Goal: Task Accomplishment & Management: Manage account settings

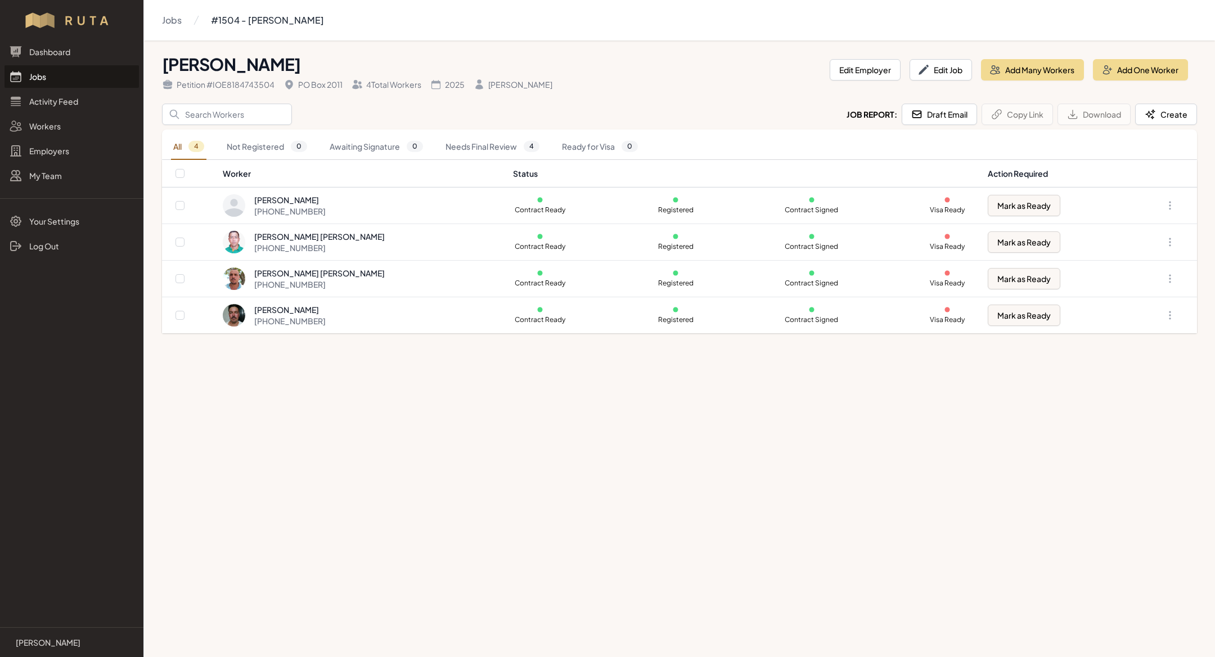
click at [78, 72] on link "Jobs" at bounding box center [72, 76] width 134 height 23
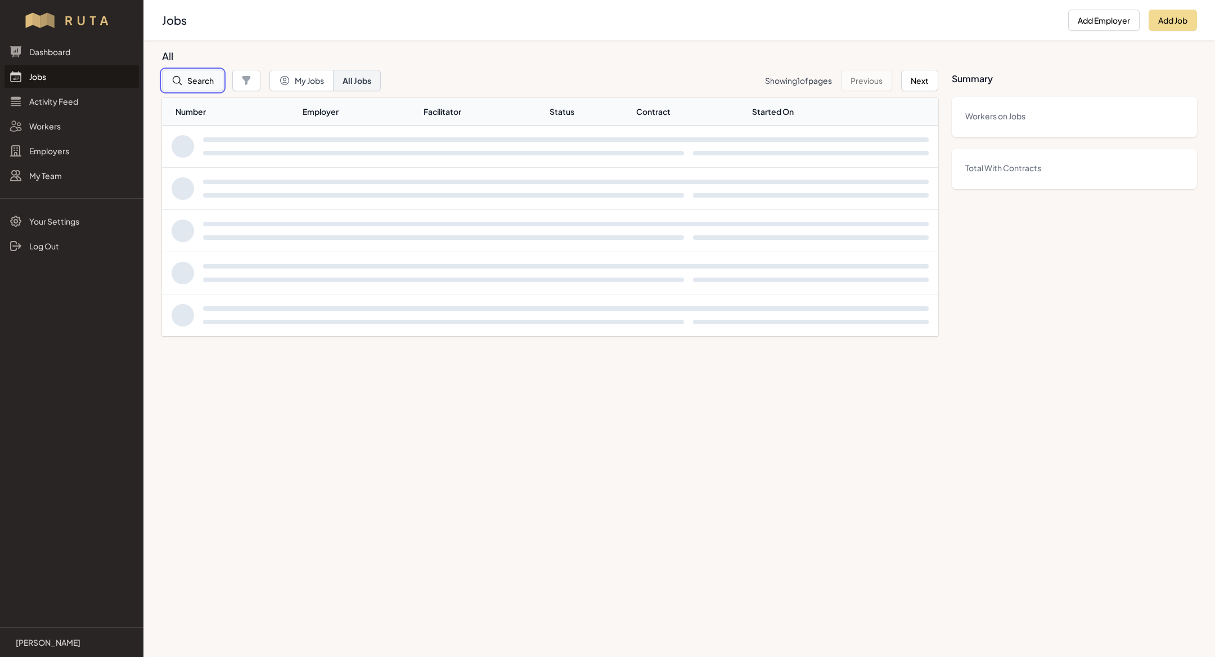
click at [190, 83] on button "Search" at bounding box center [192, 80] width 61 height 21
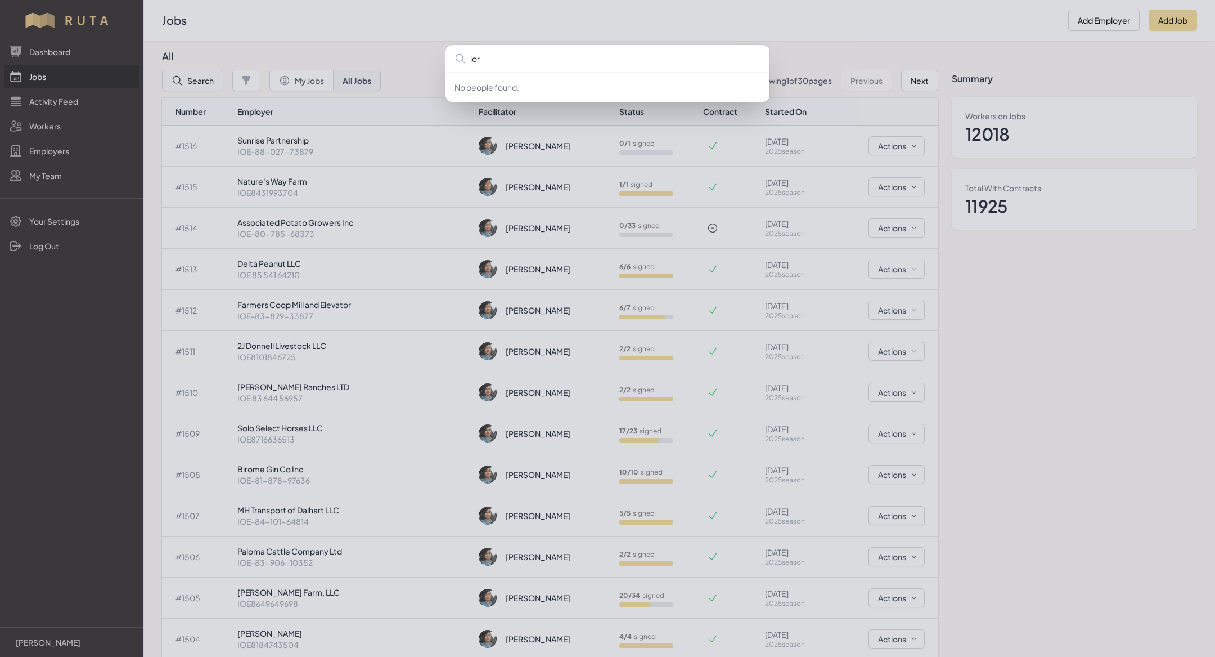
type input "lord"
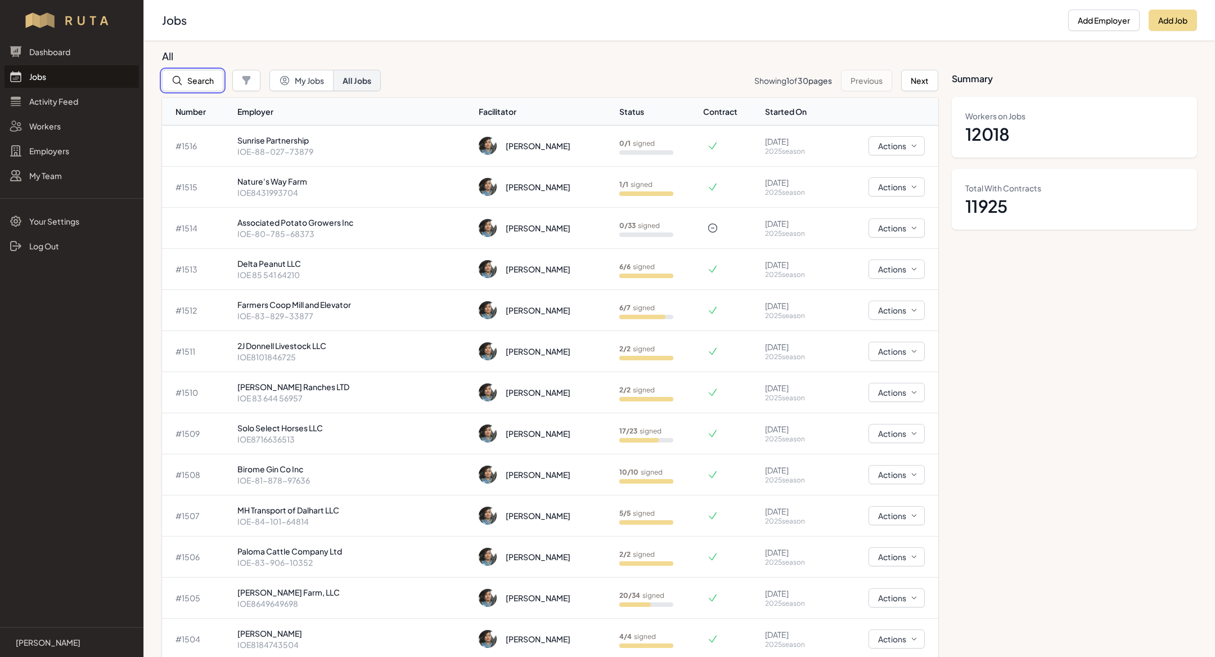
drag, startPoint x: 190, startPoint y: 83, endPoint x: 164, endPoint y: 48, distance: 43.6
click at [218, 91] on button "Search" at bounding box center [192, 80] width 61 height 21
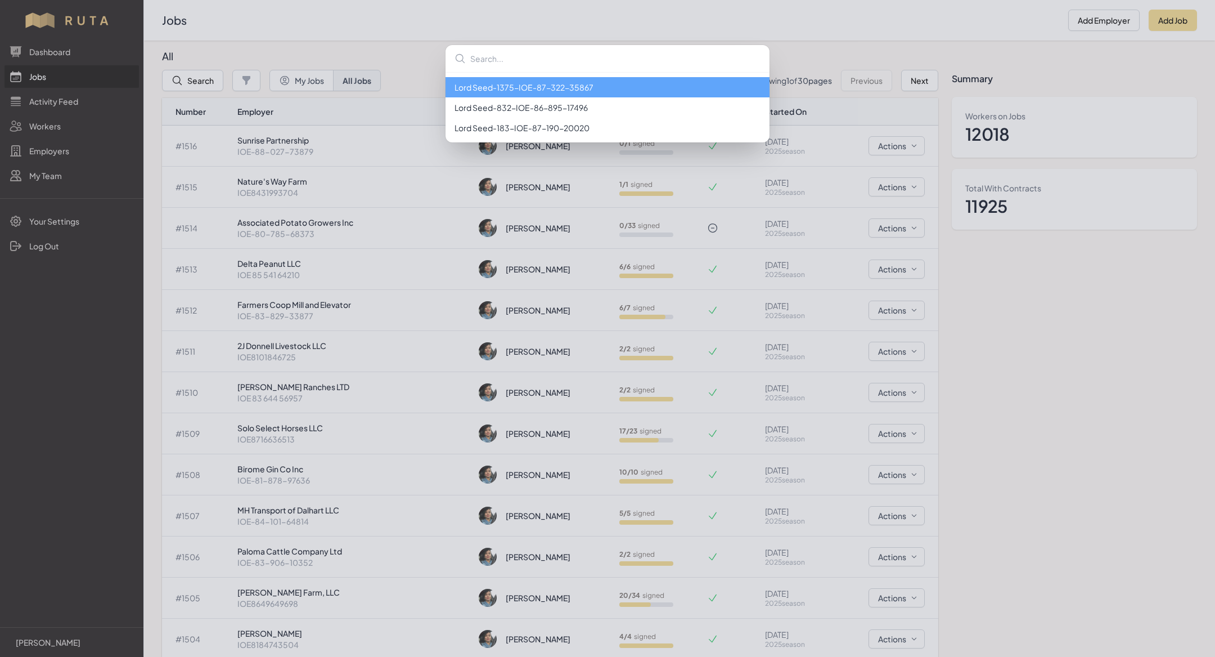
click at [503, 94] on li "Lord Seed - 1375 - IOE-87-322-35867" at bounding box center [608, 87] width 324 height 20
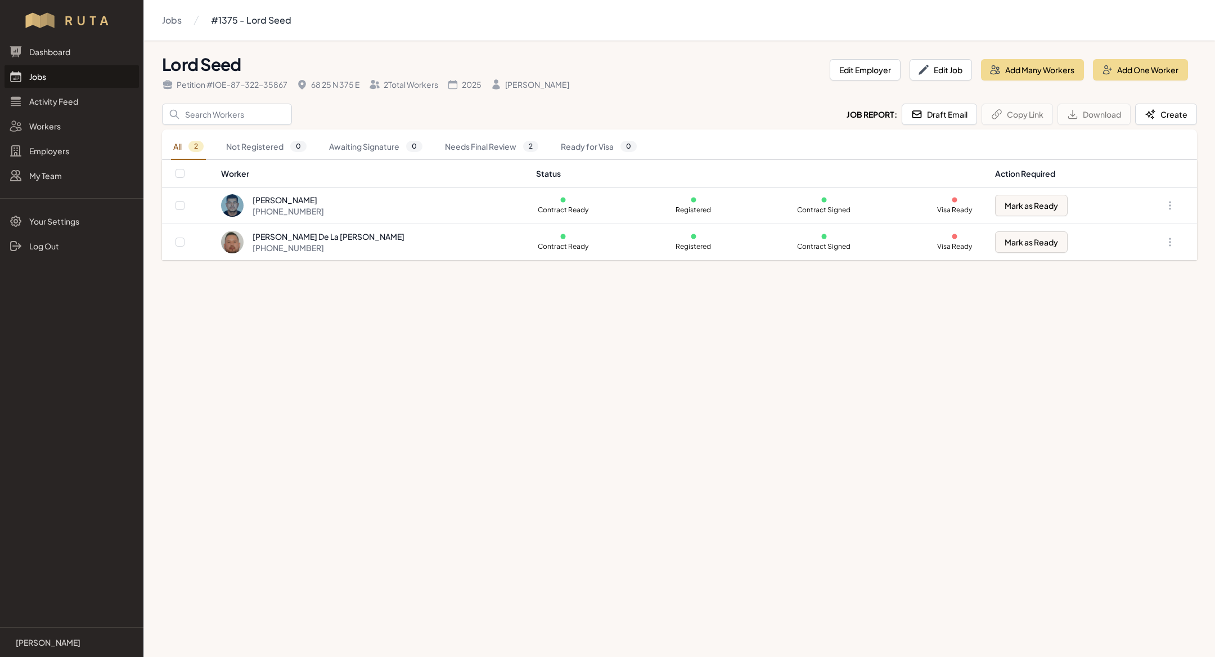
click at [503, 93] on header "Lord Seed Petition # IOE-87-322-35867 68 25 N 375 E 2 Total Workers 2025 [PERSO…" at bounding box center [679, 77] width 1035 height 54
drag, startPoint x: 503, startPoint y: 93, endPoint x: 533, endPoint y: 84, distance: 32.4
click at [533, 84] on header "Lord Seed Petition # IOE-87-322-35867 68 25 N 375 E 2 Total Workers 2025 [PERSO…" at bounding box center [679, 77] width 1035 height 54
click at [97, 78] on link "Jobs" at bounding box center [72, 76] width 134 height 23
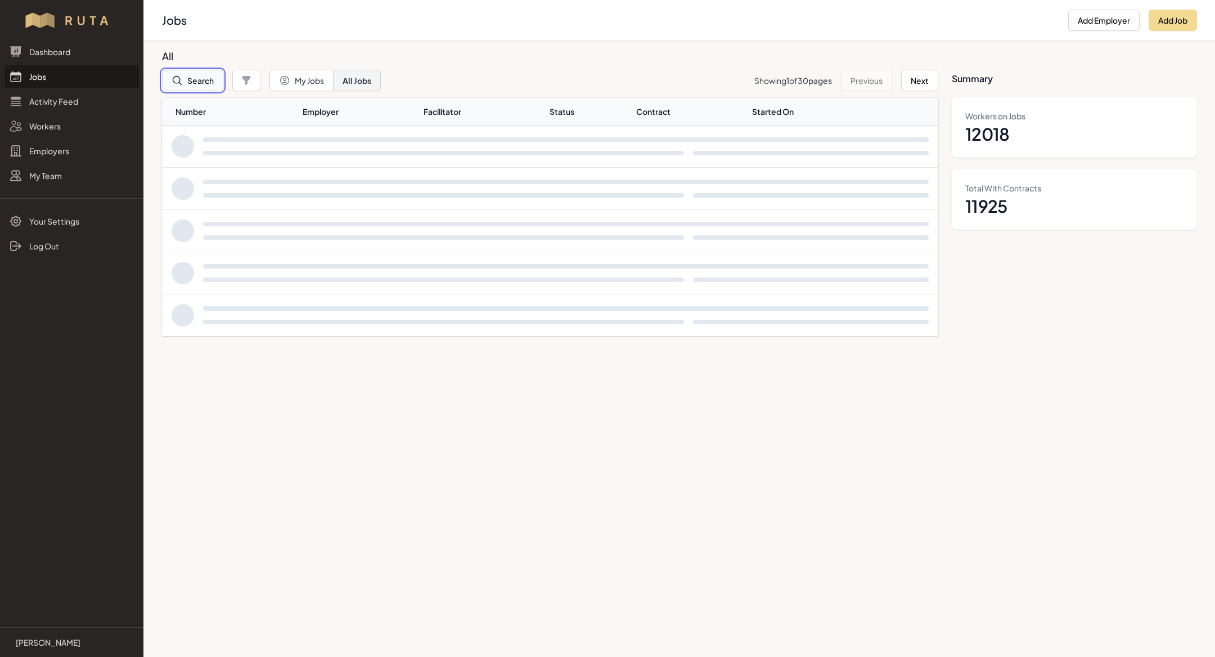
click at [198, 86] on button "Search" at bounding box center [192, 80] width 61 height 21
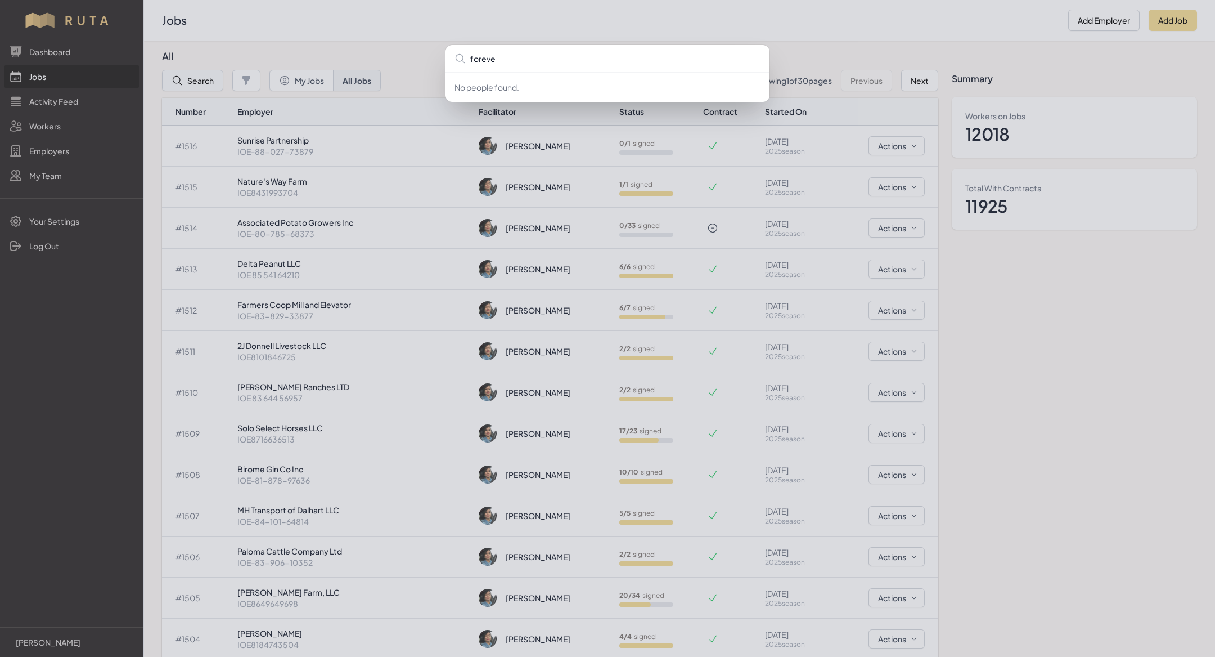
type input "forever"
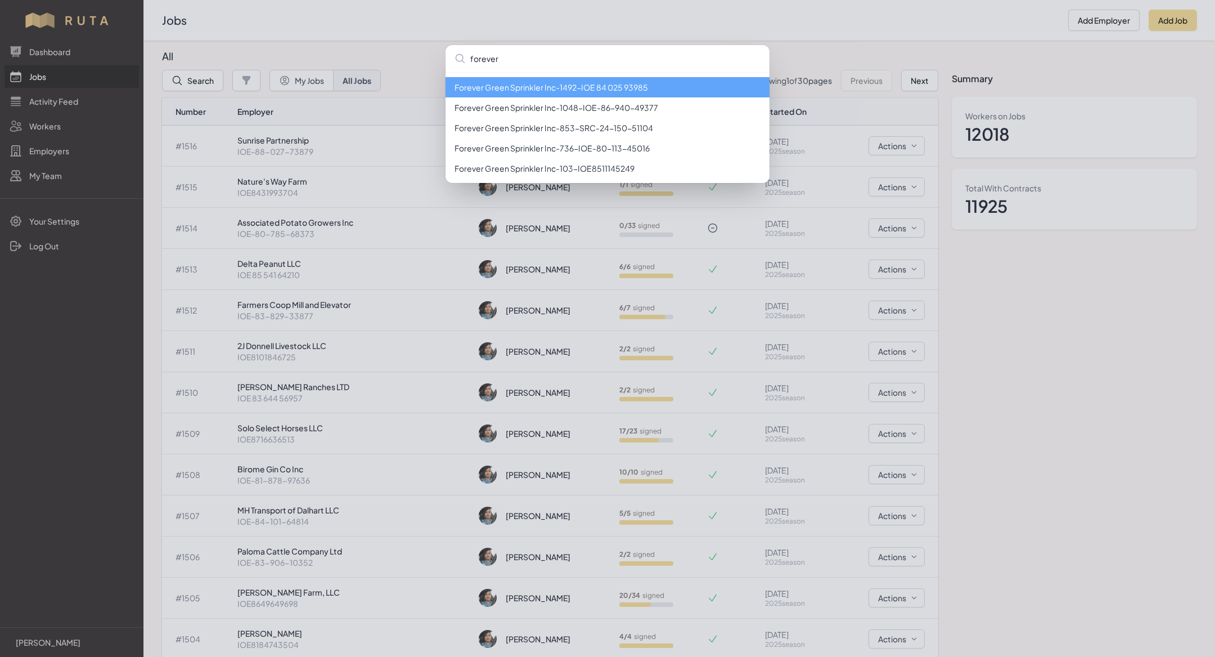
click at [556, 88] on li "Forever Green Sprinkler Inc - 1492 - IOE 84 025 93985" at bounding box center [608, 87] width 324 height 20
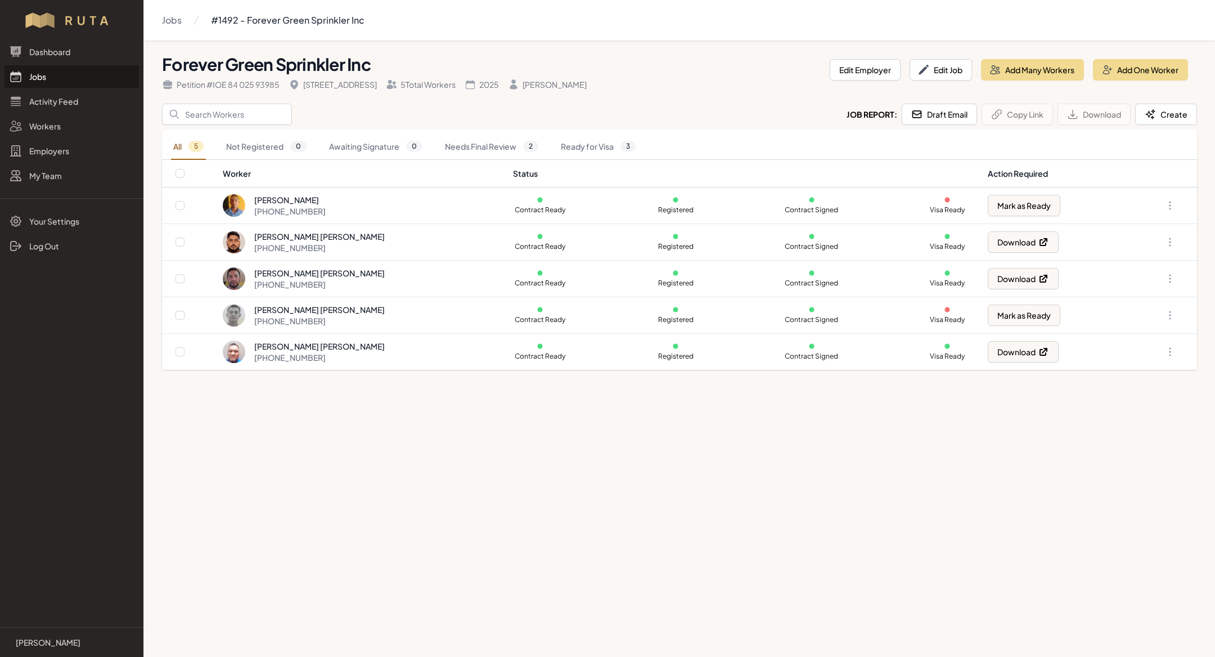
click at [46, 75] on link "Jobs" at bounding box center [72, 76] width 134 height 23
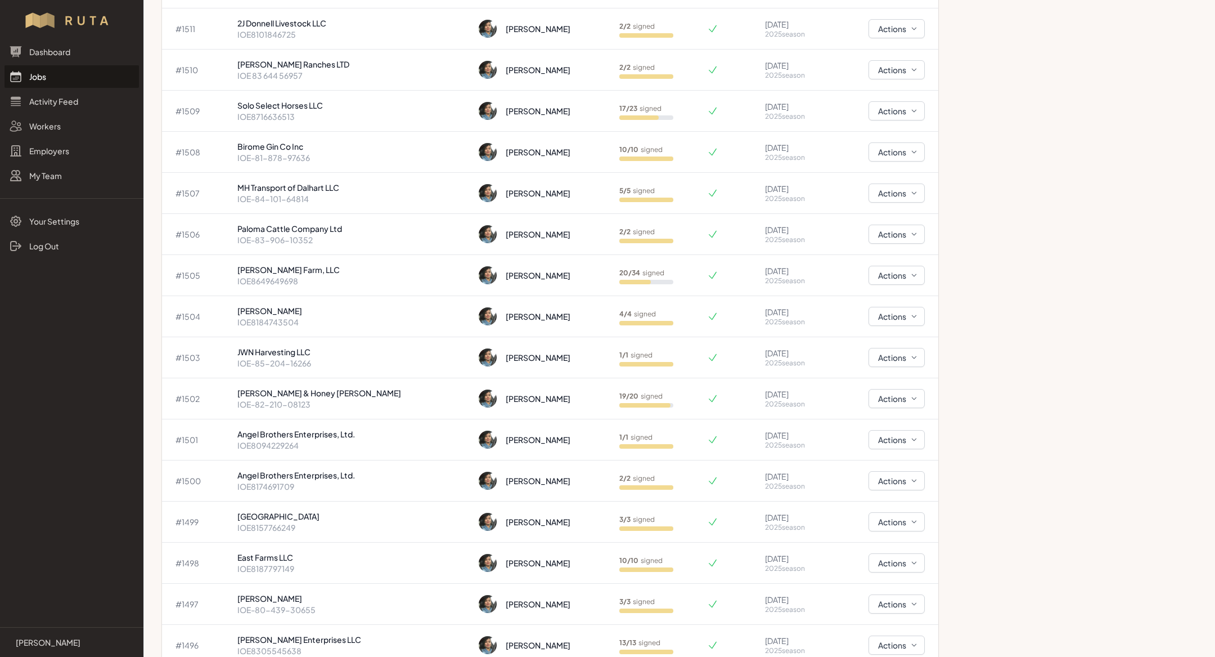
scroll to position [322, 0]
click at [620, 392] on p "19 / 20 signed" at bounding box center [641, 396] width 43 height 9
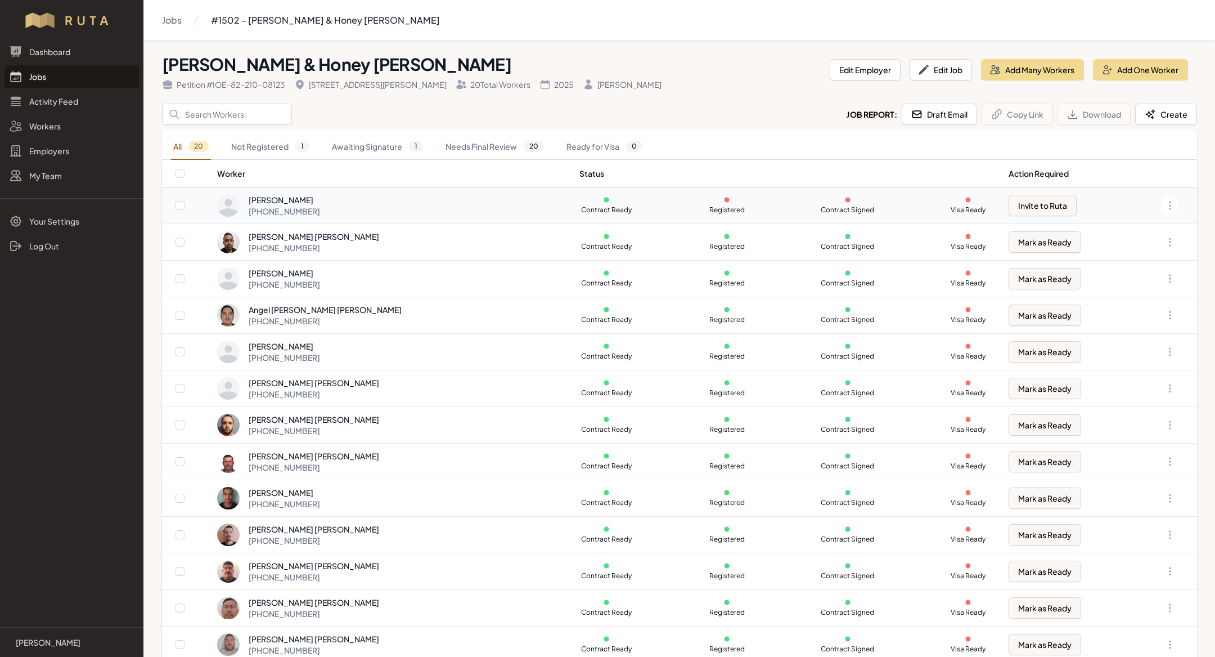
click at [432, 208] on div "[PERSON_NAME] [PHONE_NUMBER]" at bounding box center [391, 205] width 349 height 23
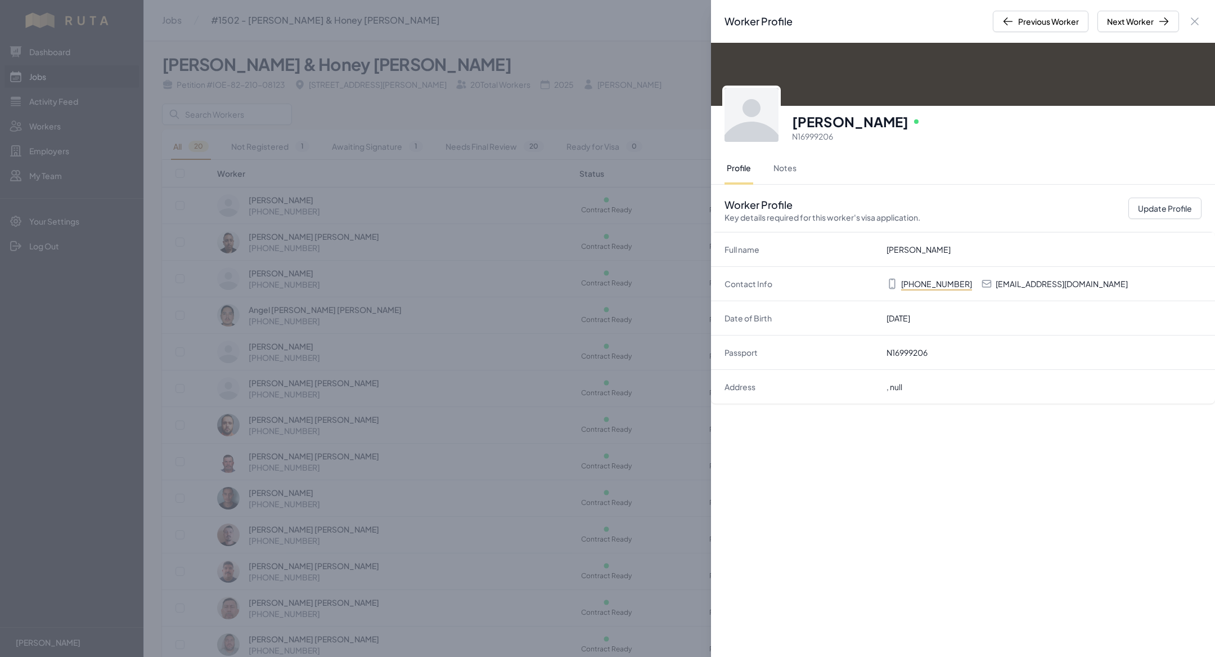
click at [804, 171] on div "Profile Notes" at bounding box center [963, 169] width 477 height 32
click at [785, 167] on button "Notes" at bounding box center [785, 169] width 28 height 32
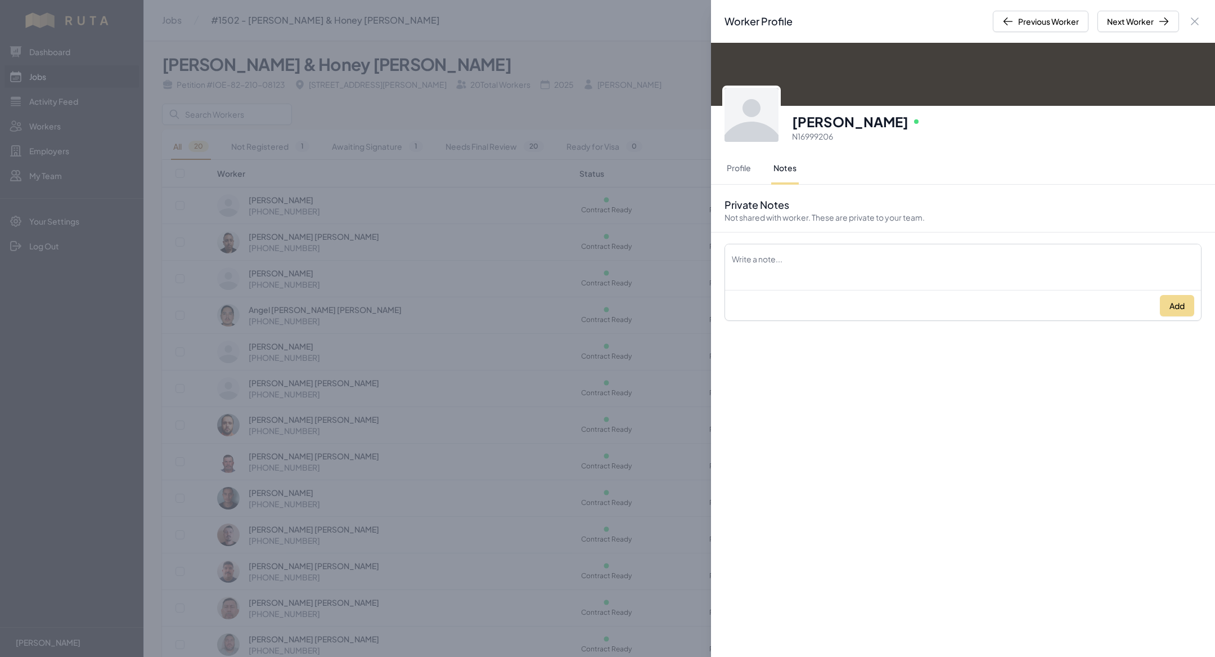
click at [402, 205] on div "Worker Profile Previous Worker Next Worker Close panel [PERSON_NAME] Online N16…" at bounding box center [607, 328] width 1215 height 657
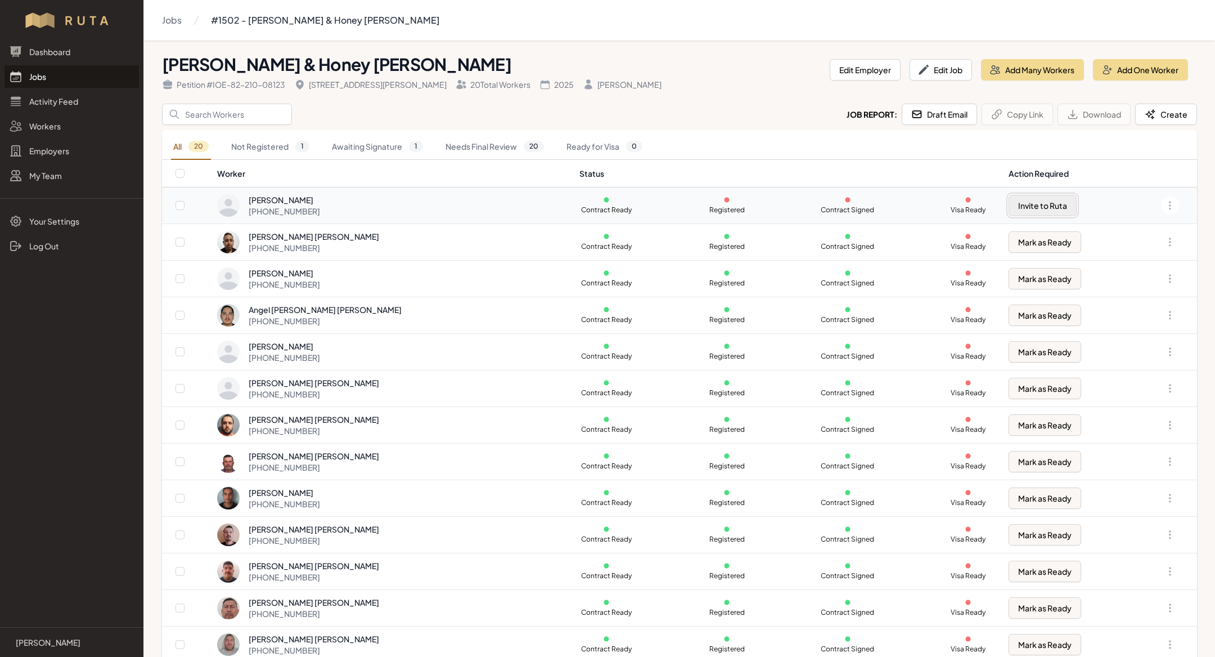
click at [1039, 203] on button "Invite to Ruta" at bounding box center [1043, 205] width 68 height 21
checkbox input "true"
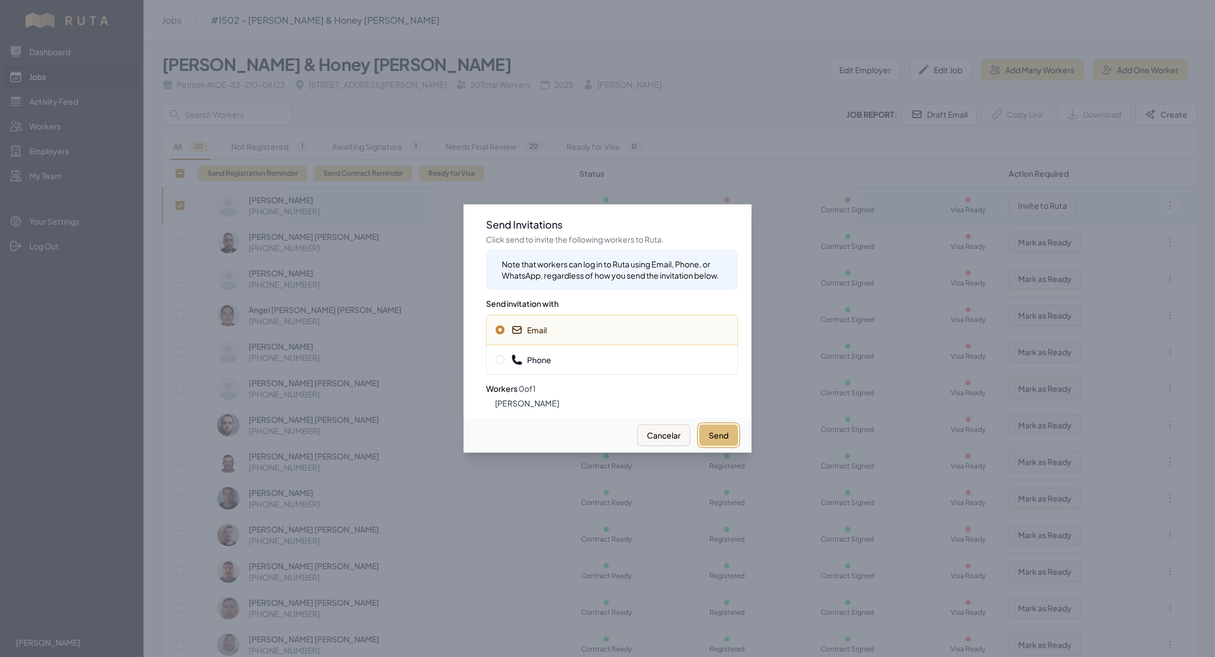
click at [705, 425] on button "Send" at bounding box center [718, 434] width 39 height 21
click at [603, 368] on div "Phone" at bounding box center [612, 359] width 252 height 30
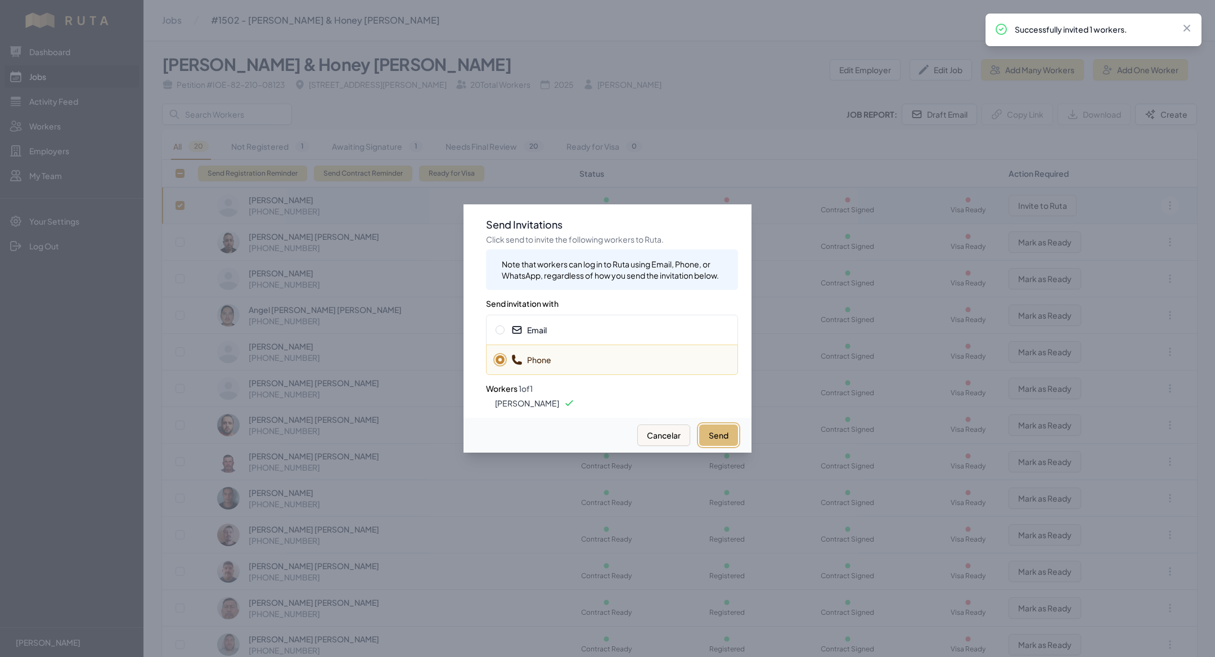
click at [706, 433] on button "Send" at bounding box center [718, 434] width 39 height 21
click at [346, 96] on div at bounding box center [607, 328] width 1215 height 657
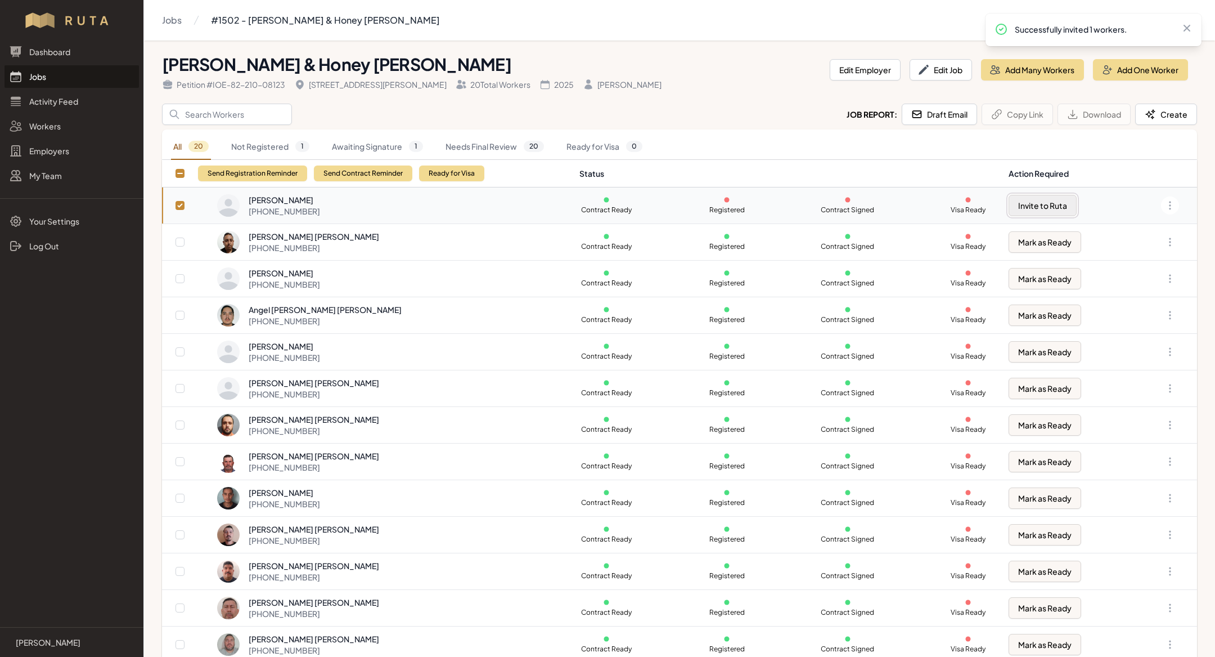
click at [1016, 201] on button "Invite to Ruta" at bounding box center [1043, 205] width 68 height 21
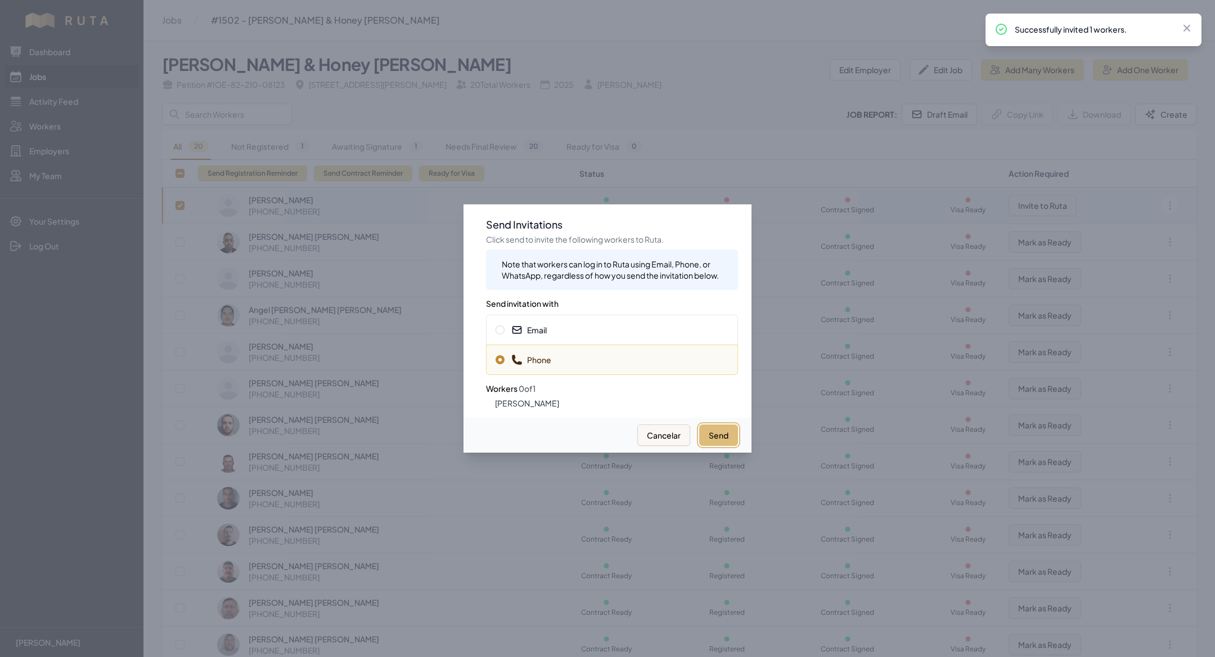
click at [727, 427] on button "Send" at bounding box center [718, 434] width 39 height 21
click at [439, 99] on div at bounding box center [607, 328] width 1215 height 657
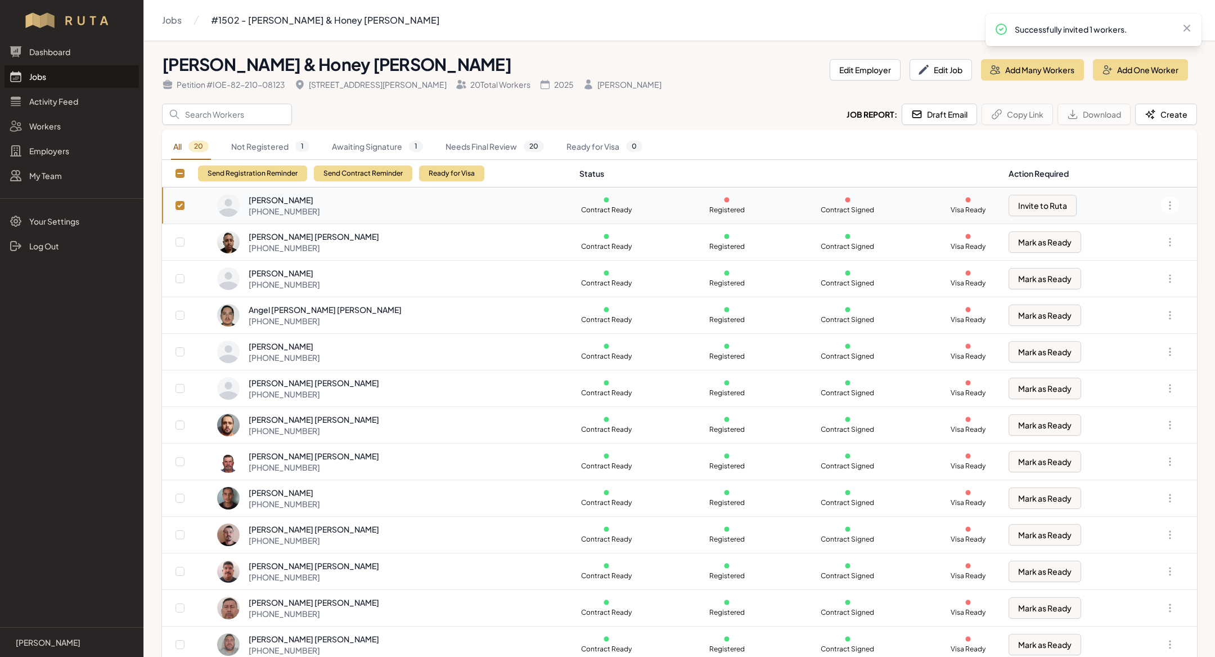
click at [67, 82] on link "Jobs" at bounding box center [72, 76] width 134 height 23
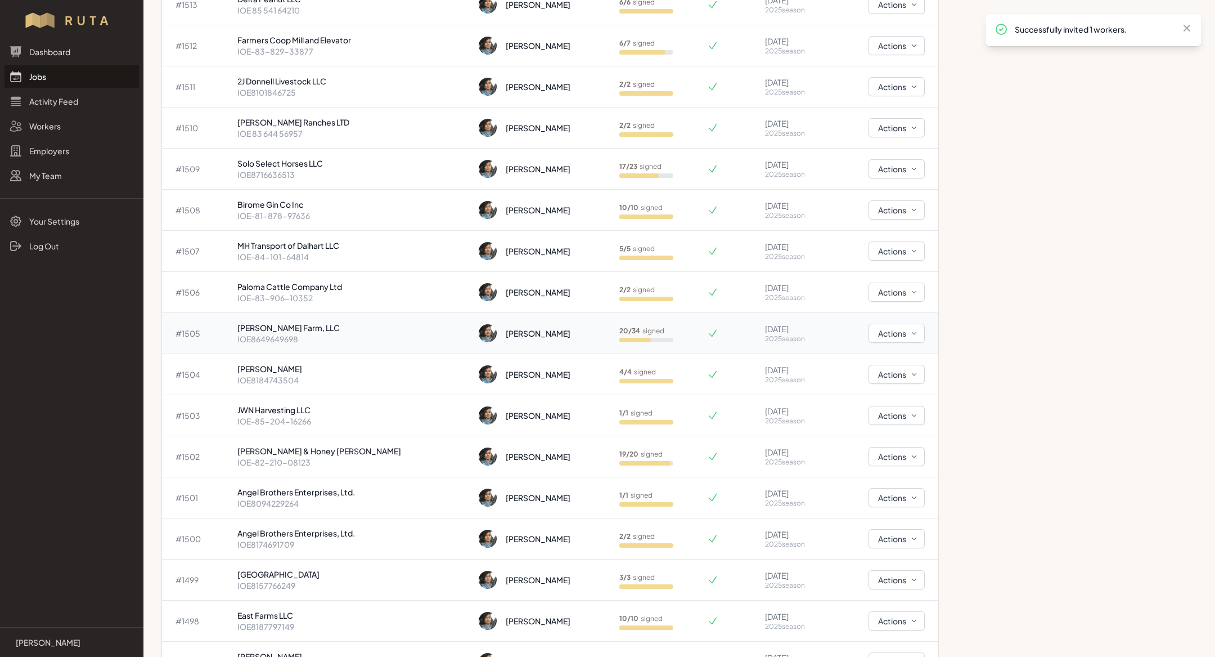
scroll to position [221, 0]
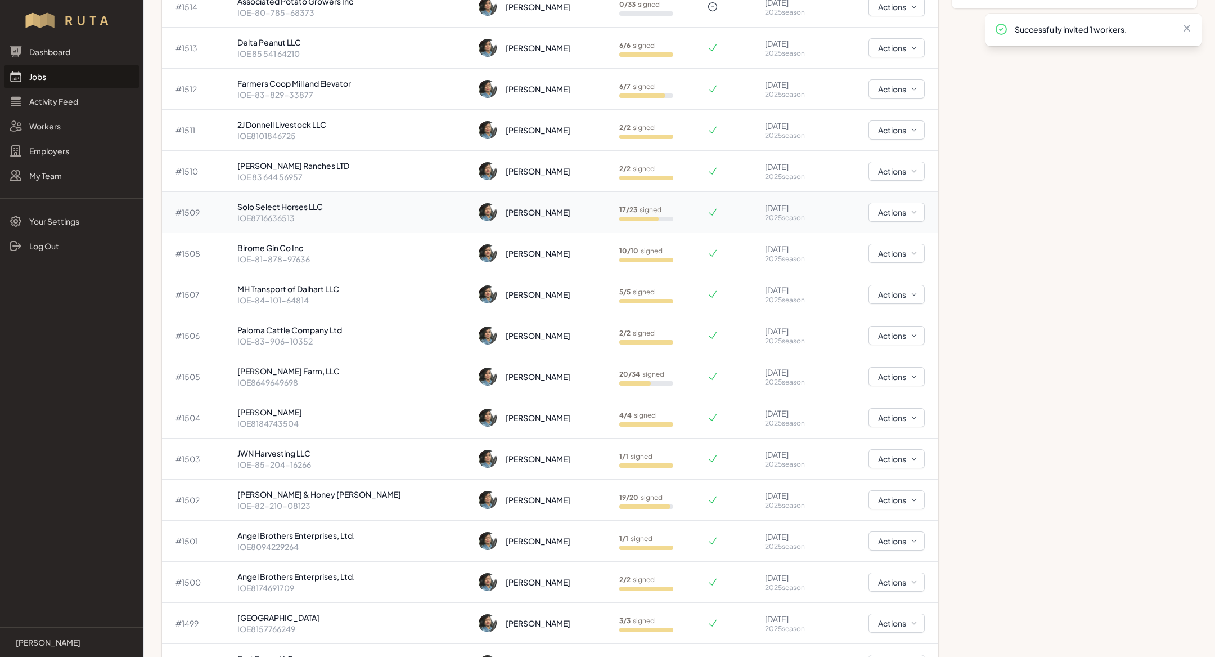
click at [339, 209] on p "Solo Select Horses LLC" at bounding box center [353, 206] width 232 height 11
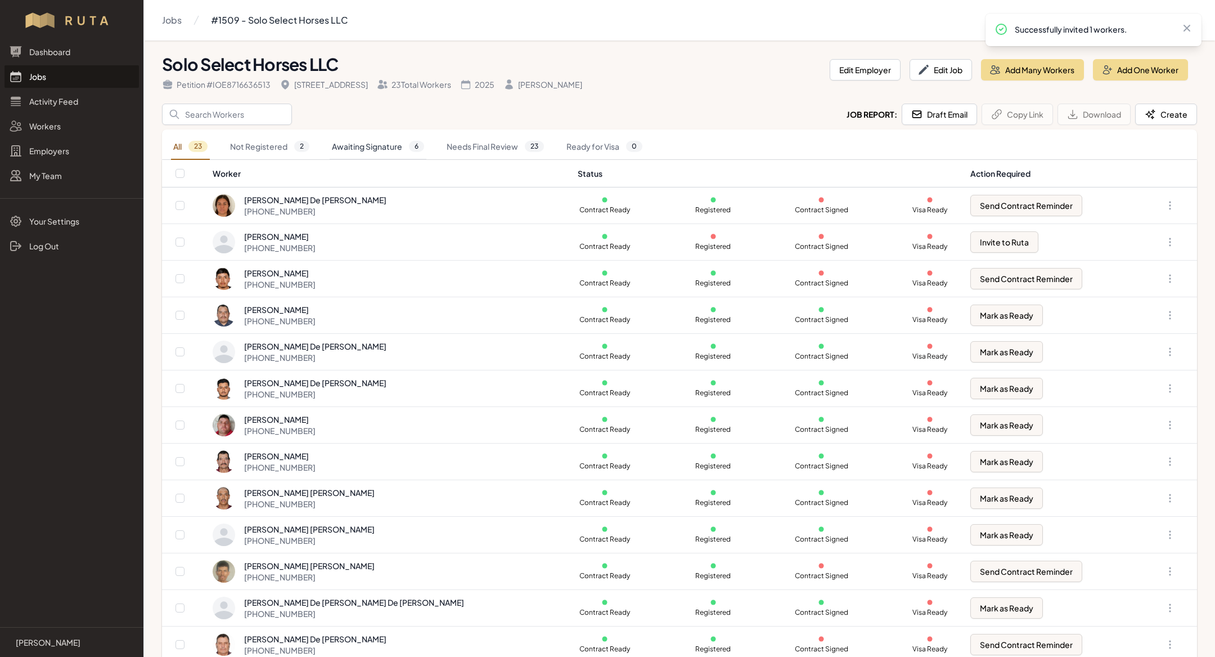
click at [410, 145] on span "6" at bounding box center [416, 146] width 15 height 11
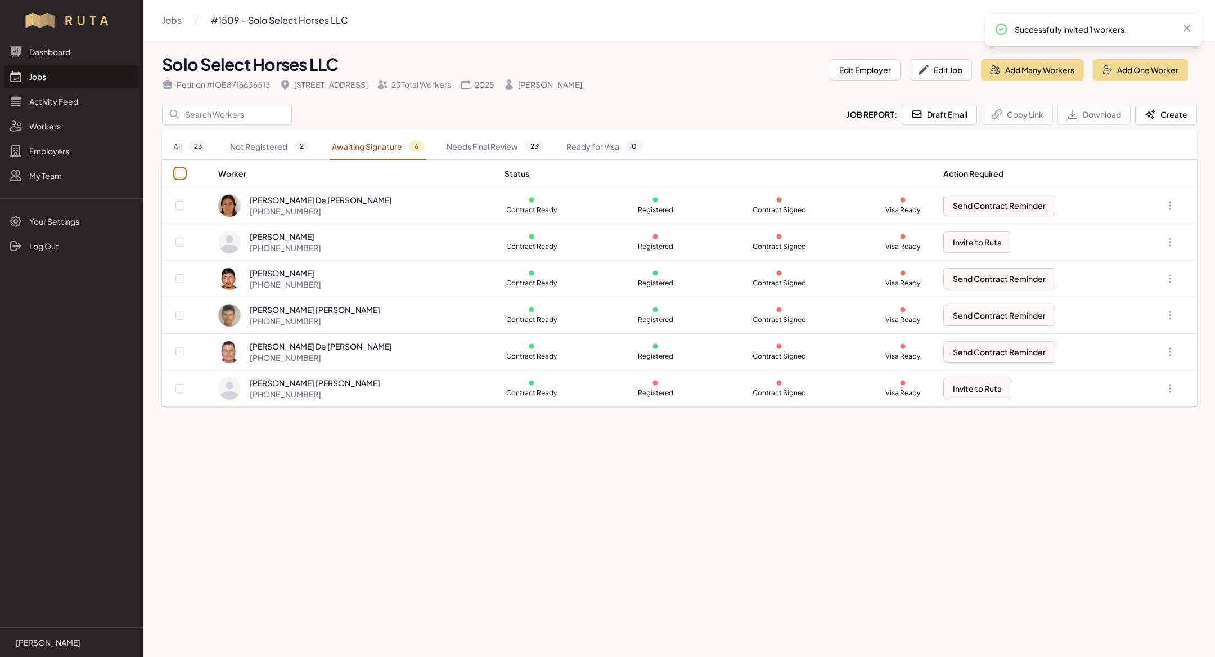
click at [180, 174] on input "checkbox" at bounding box center [180, 173] width 9 height 9
checkbox input "true"
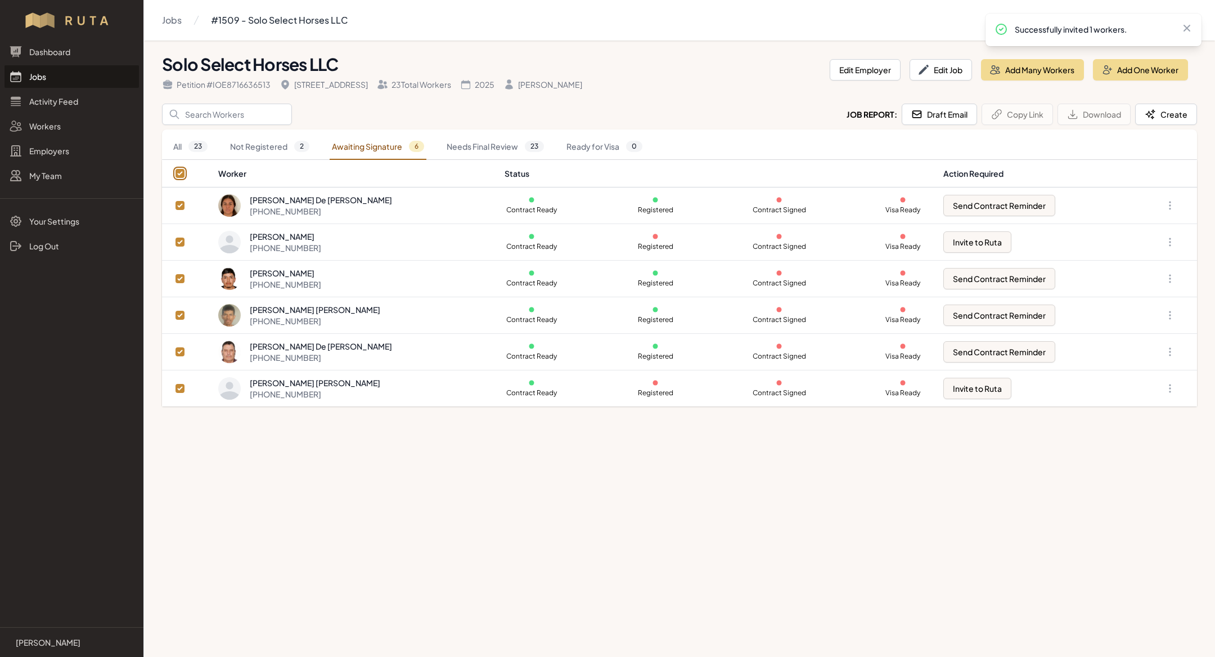
checkbox input "true"
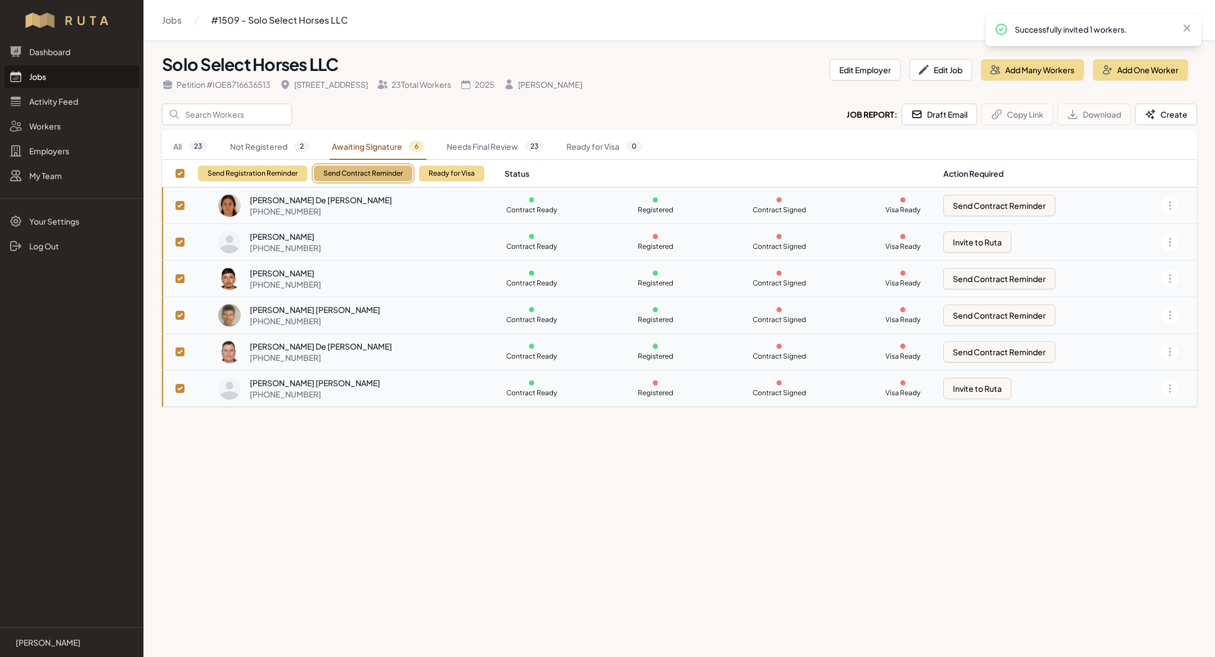
click at [369, 177] on button "Send Contract Reminder" at bounding box center [363, 173] width 98 height 16
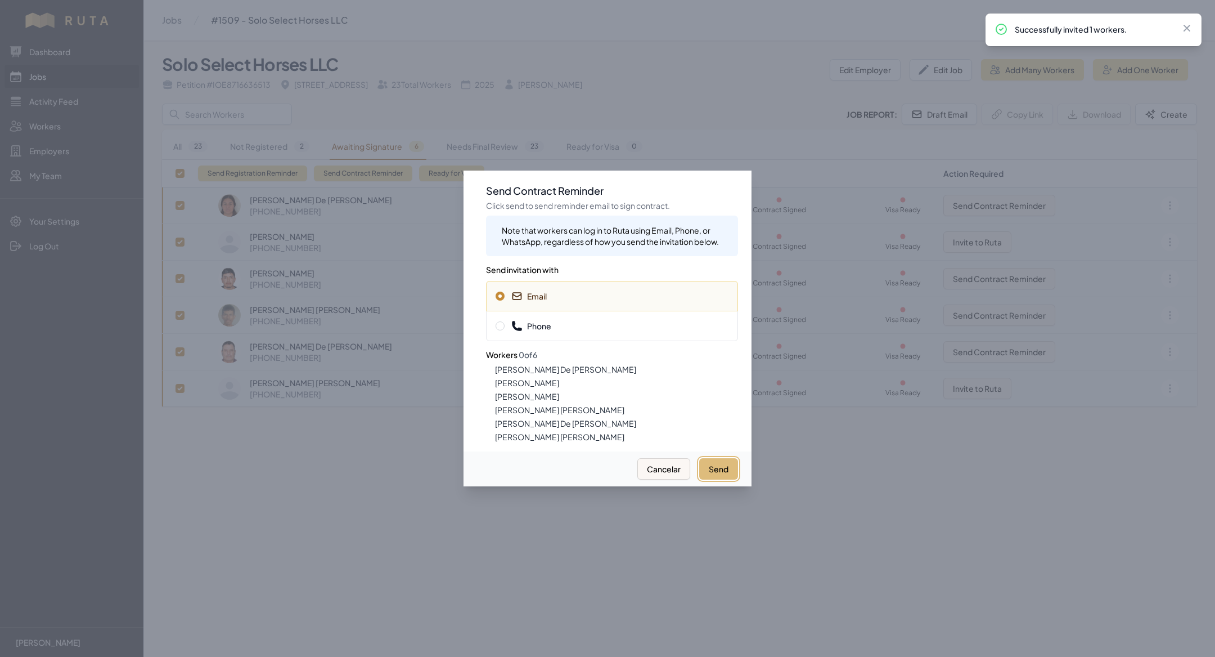
click at [720, 471] on button "Send" at bounding box center [718, 468] width 39 height 21
click at [557, 318] on div "Phone" at bounding box center [612, 326] width 252 height 30
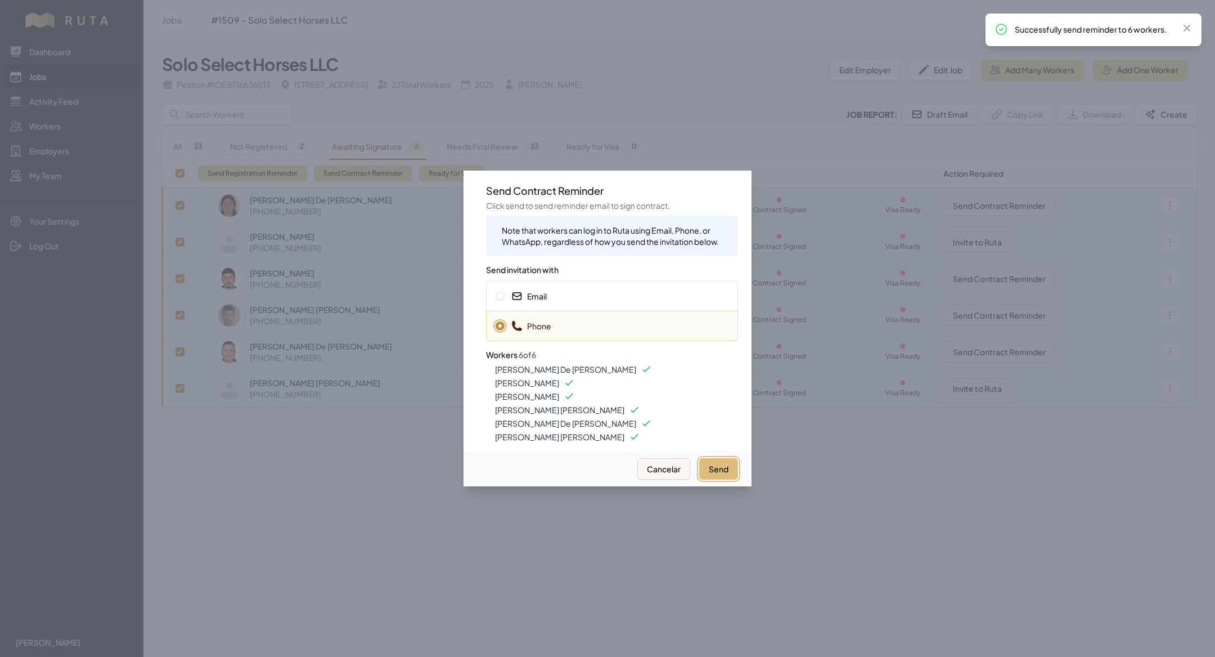
click at [705, 464] on button "Send" at bounding box center [718, 468] width 39 height 21
click at [461, 564] on div at bounding box center [607, 328] width 1215 height 657
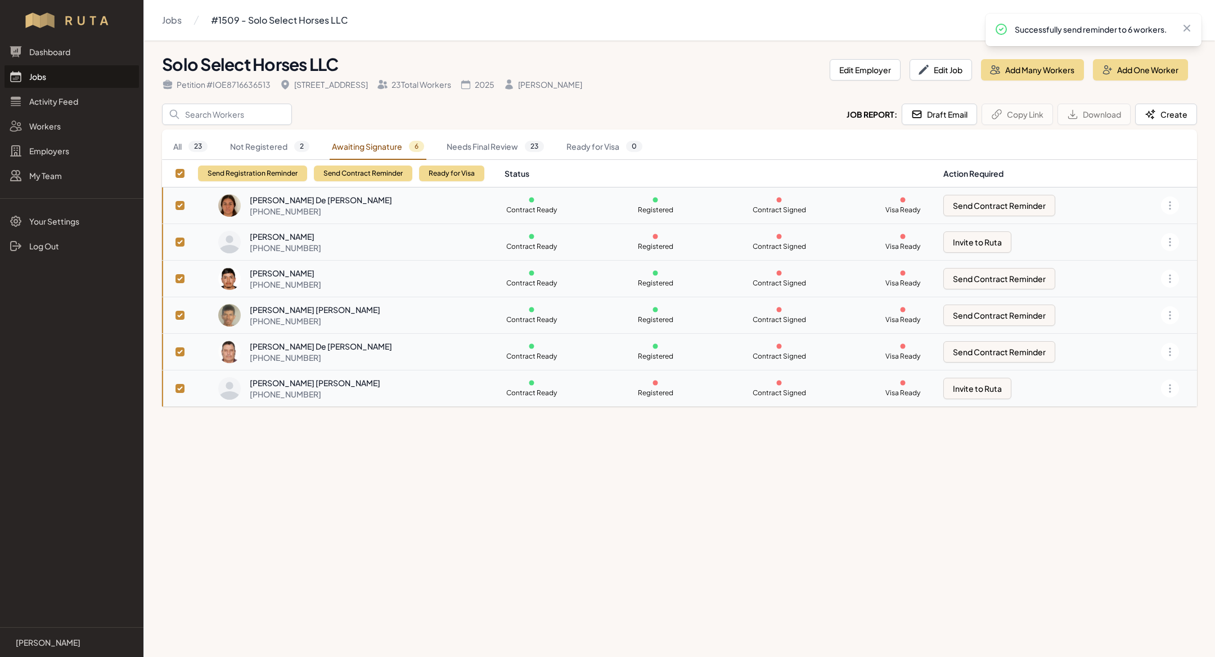
click at [42, 68] on link "Jobs" at bounding box center [72, 76] width 134 height 23
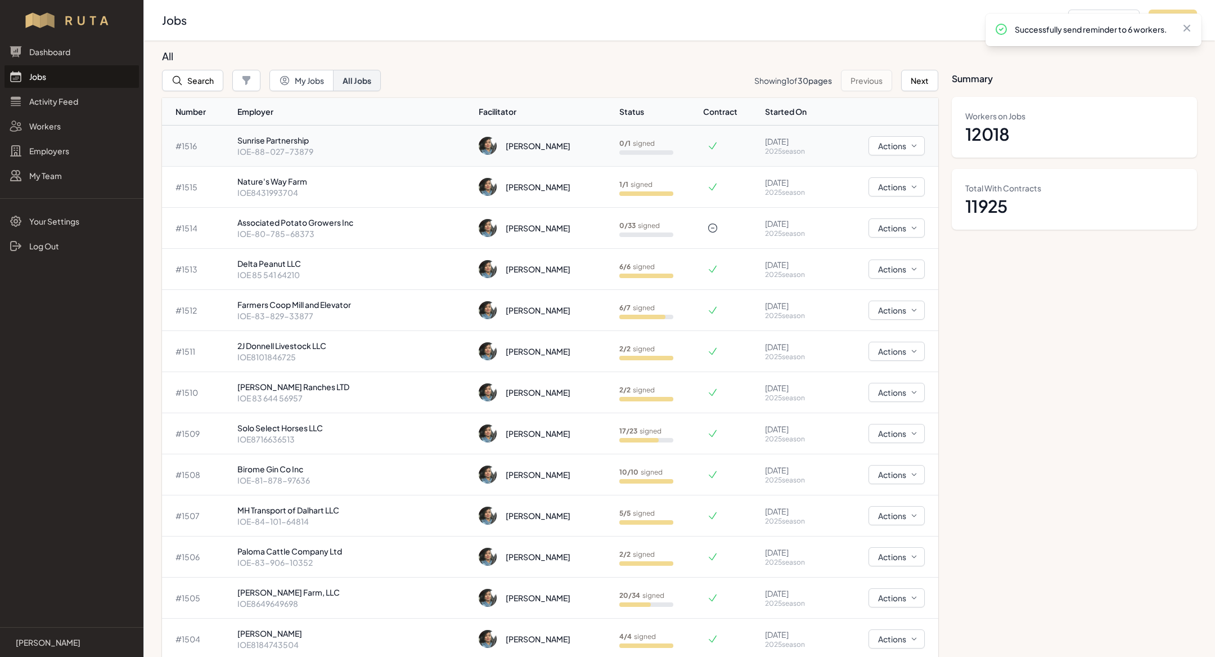
click at [348, 143] on p "Sunrise Partnership" at bounding box center [353, 139] width 232 height 11
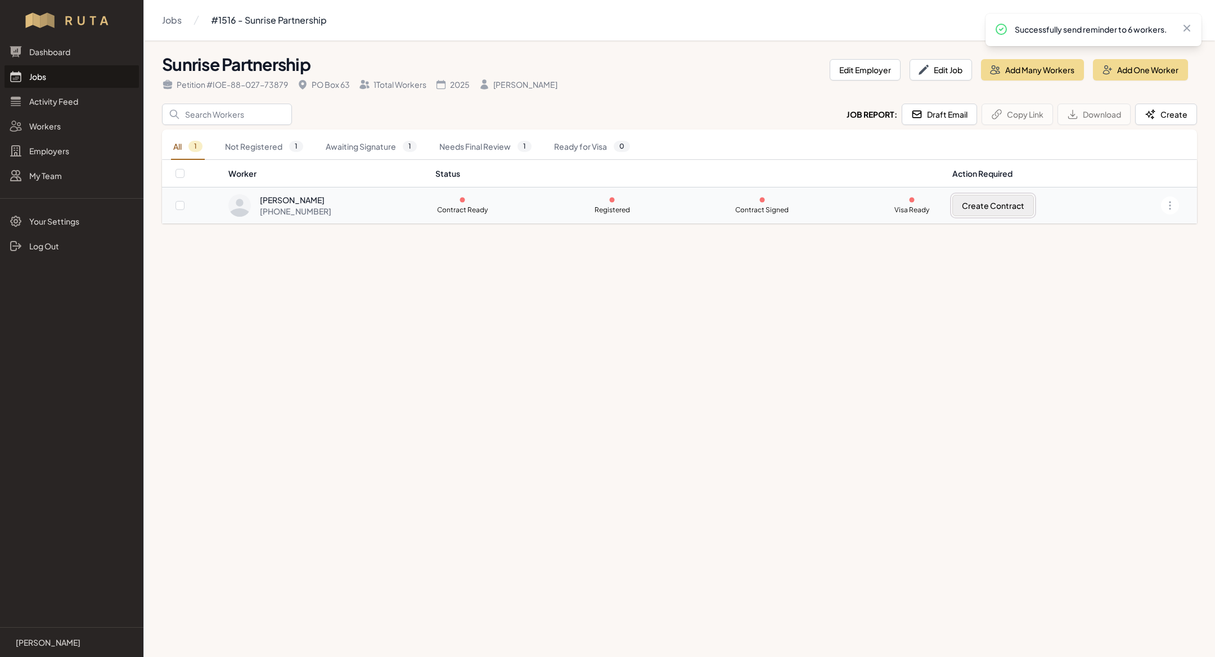
click at [983, 200] on button "Create Contract" at bounding box center [994, 205] width 82 height 21
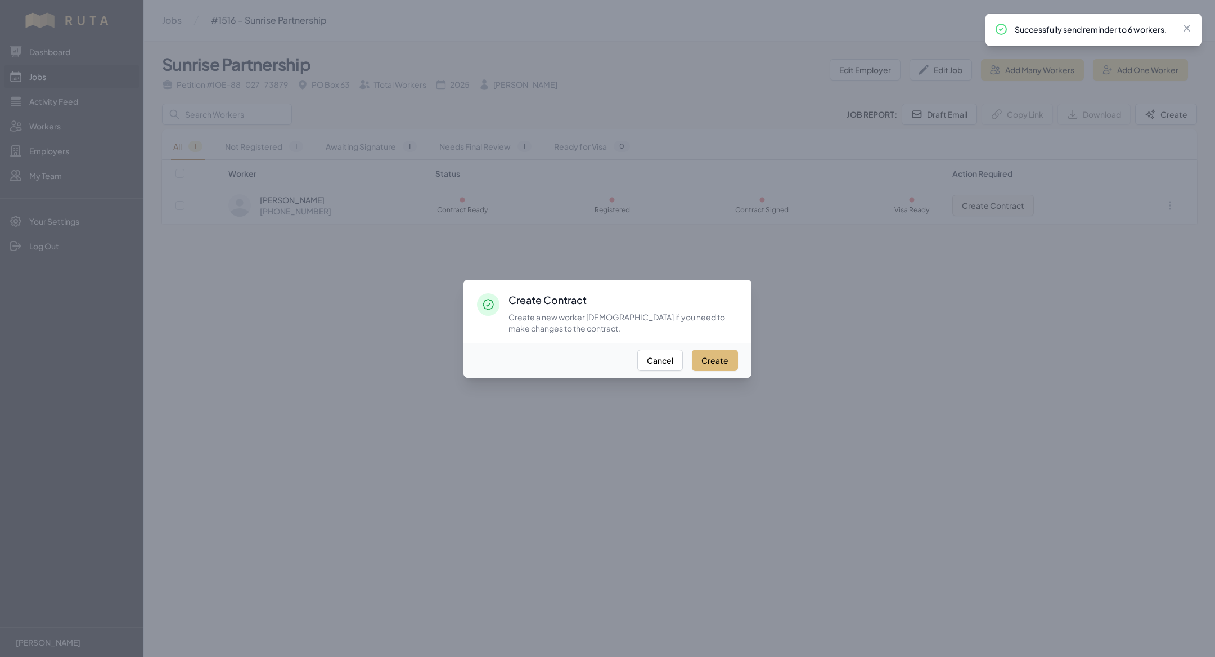
click at [717, 354] on button "Create" at bounding box center [715, 359] width 46 height 21
click at [877, 347] on div at bounding box center [607, 328] width 1215 height 657
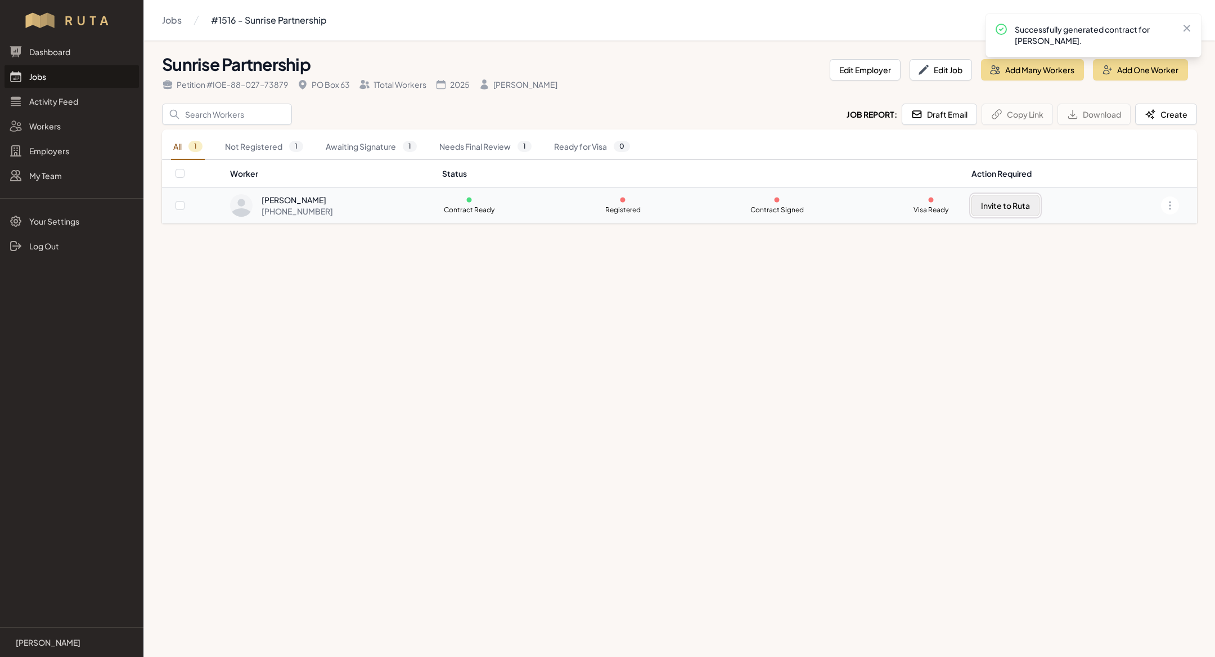
click at [985, 198] on button "Invite to Ruta" at bounding box center [1006, 205] width 68 height 21
checkbox input "true"
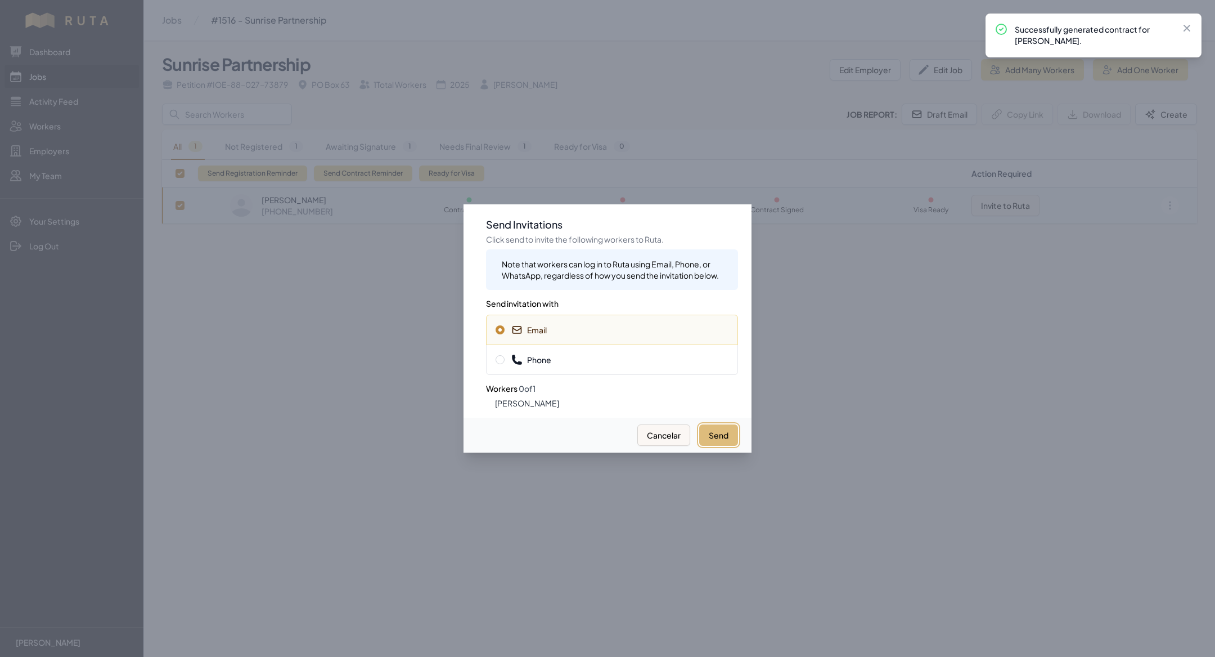
click at [723, 427] on button "Send" at bounding box center [718, 434] width 39 height 21
click at [606, 351] on div "Phone" at bounding box center [612, 359] width 252 height 30
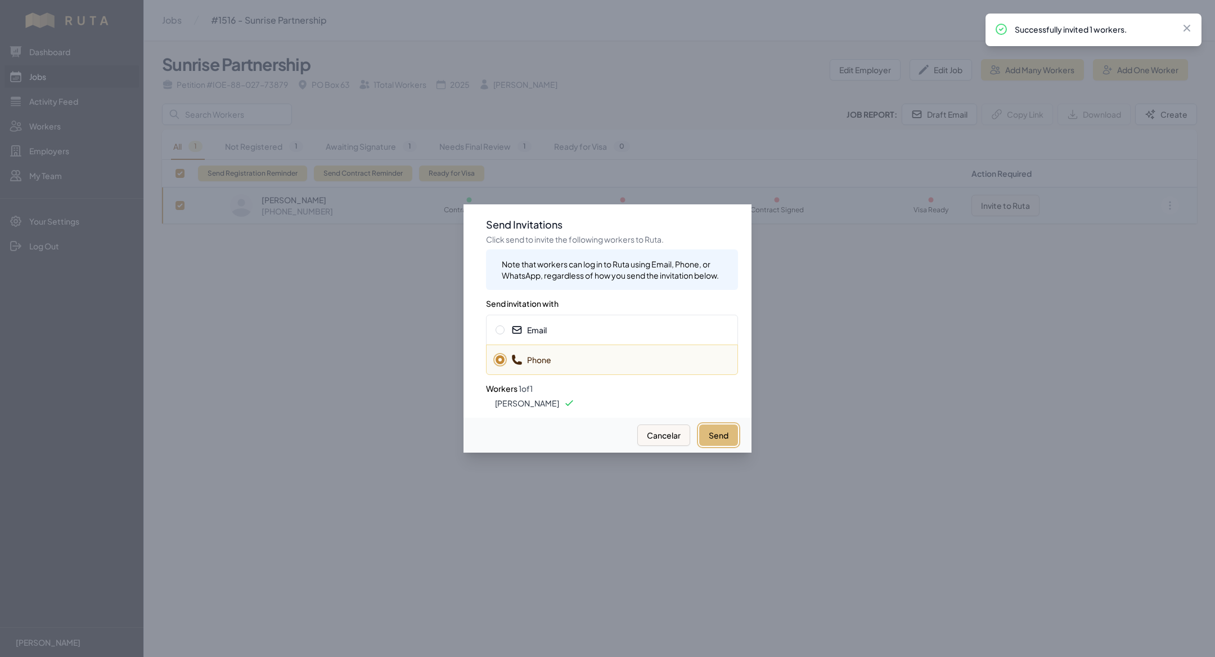
click at [714, 438] on button "Send" at bounding box center [718, 434] width 39 height 21
click at [365, 355] on div at bounding box center [607, 328] width 1215 height 657
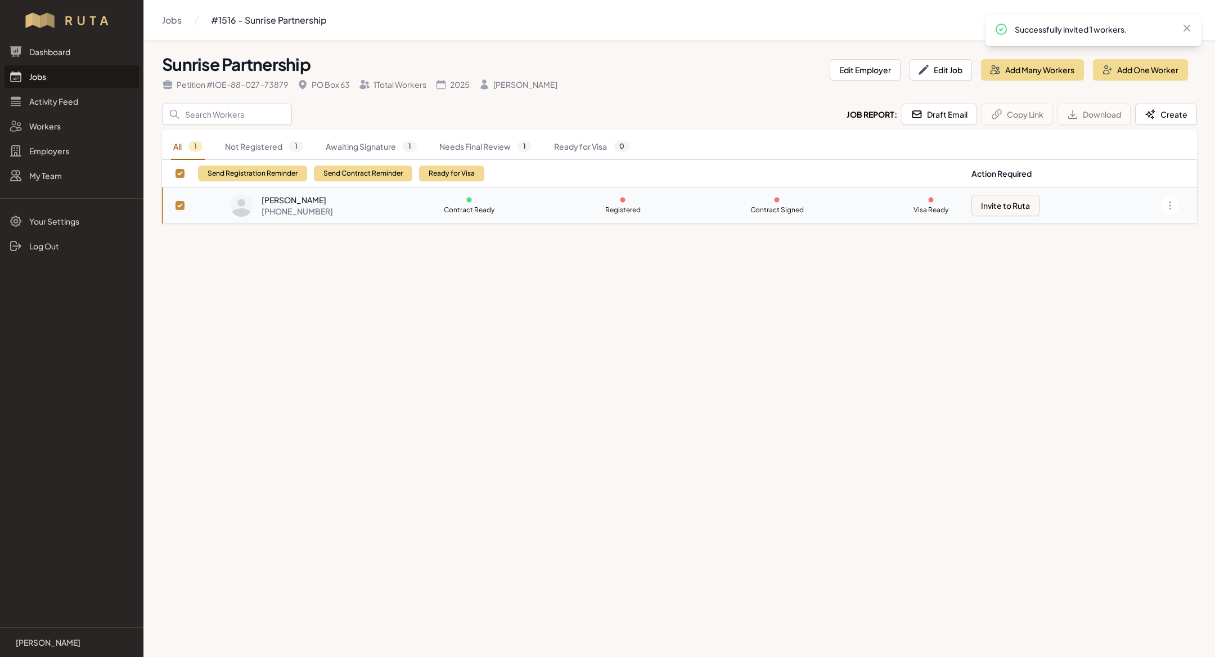
click at [59, 80] on link "Jobs" at bounding box center [72, 76] width 134 height 23
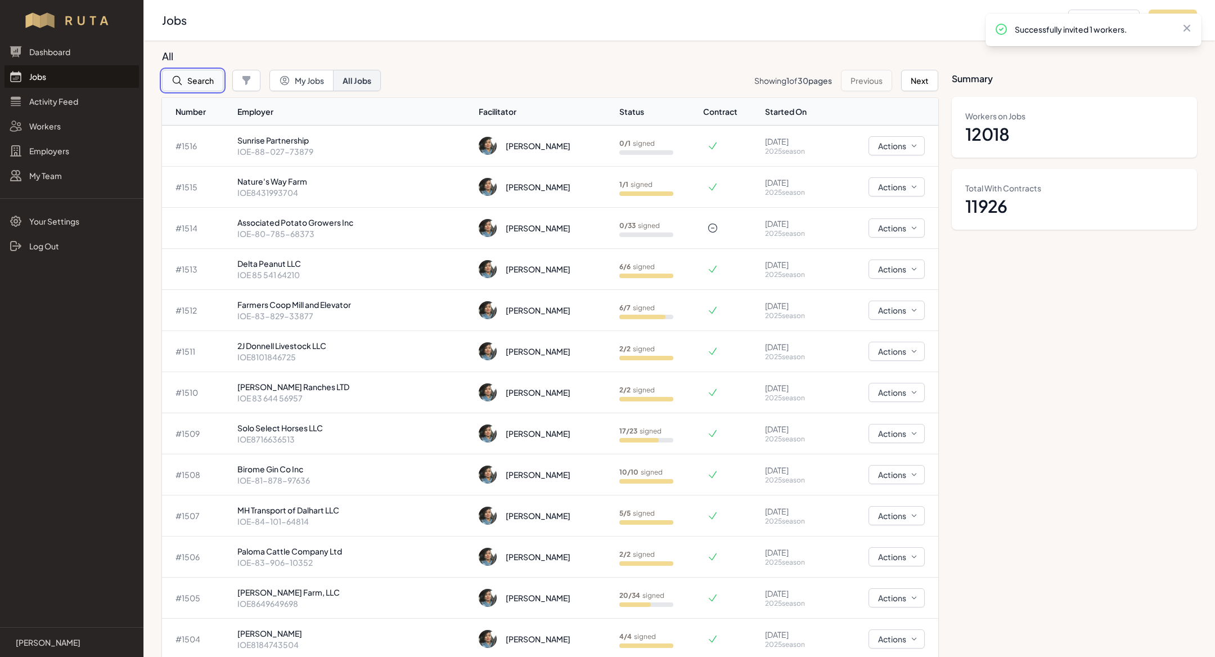
click at [206, 79] on button "Search" at bounding box center [192, 80] width 61 height 21
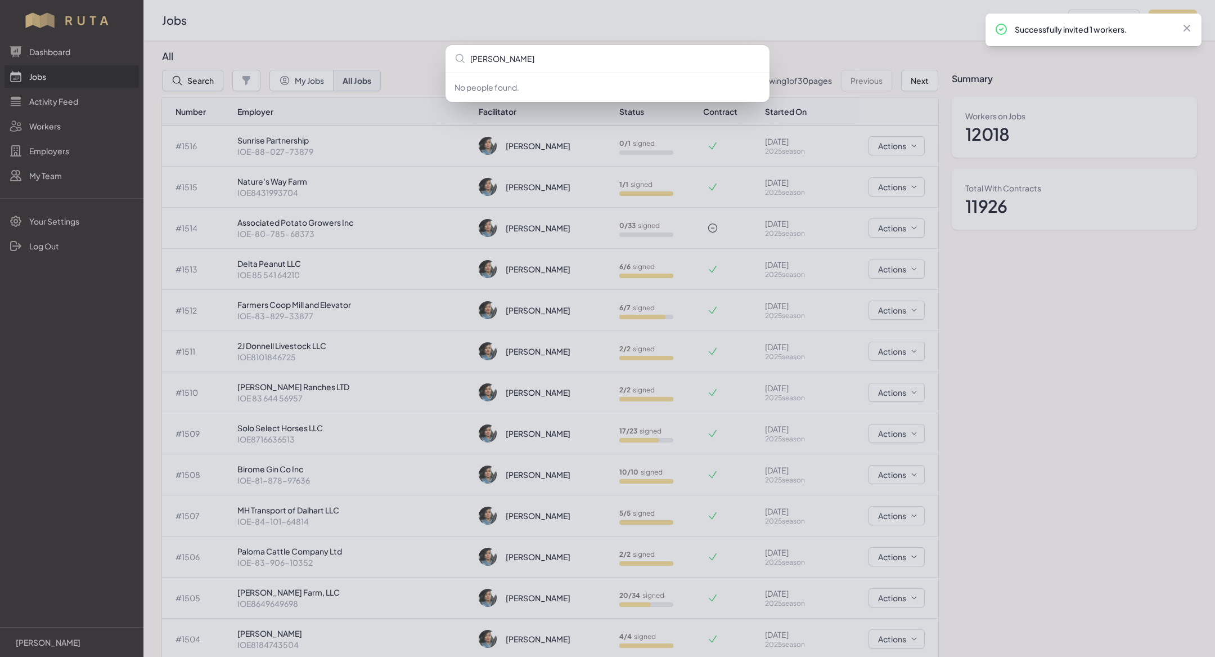
type input "[PERSON_NAME] r"
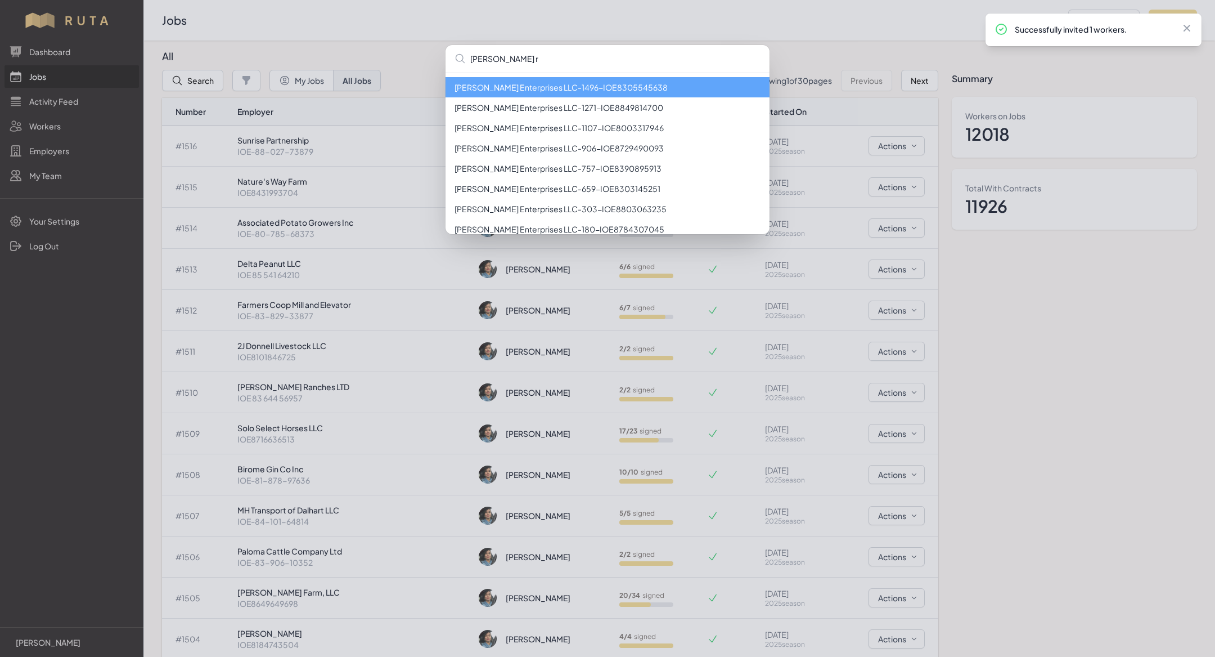
click at [519, 82] on li "[PERSON_NAME] Enterprises LLC - 1496 - IOE8305545638" at bounding box center [608, 87] width 324 height 20
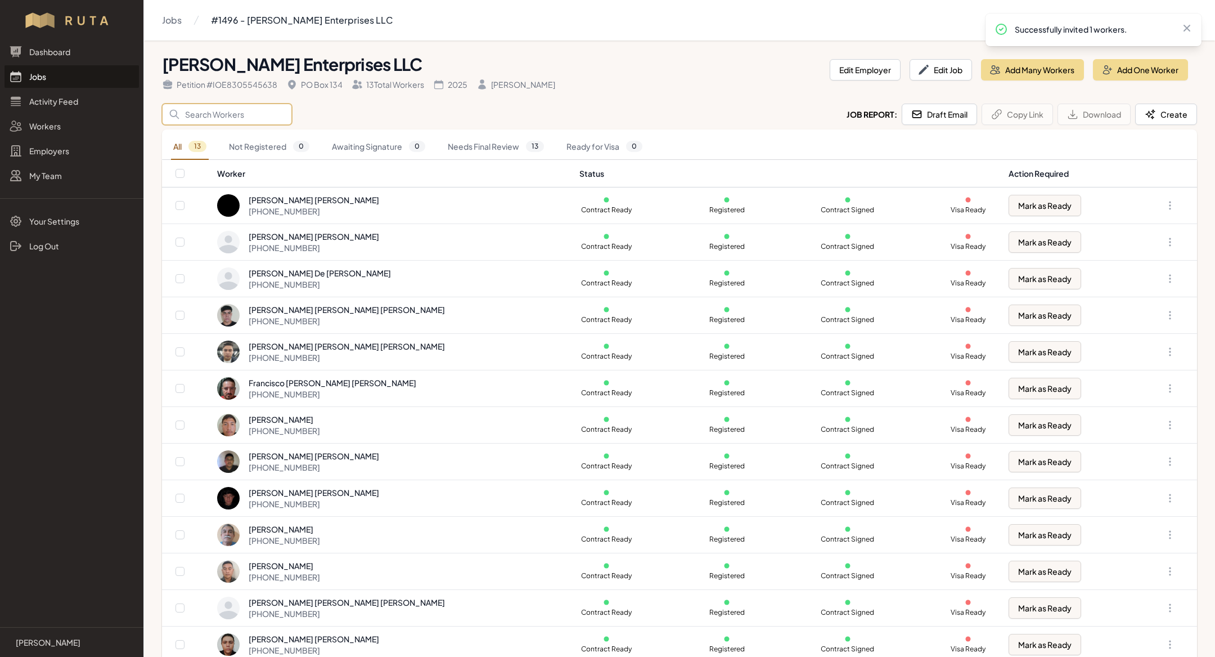
click at [240, 116] on input "Search" at bounding box center [227, 114] width 130 height 21
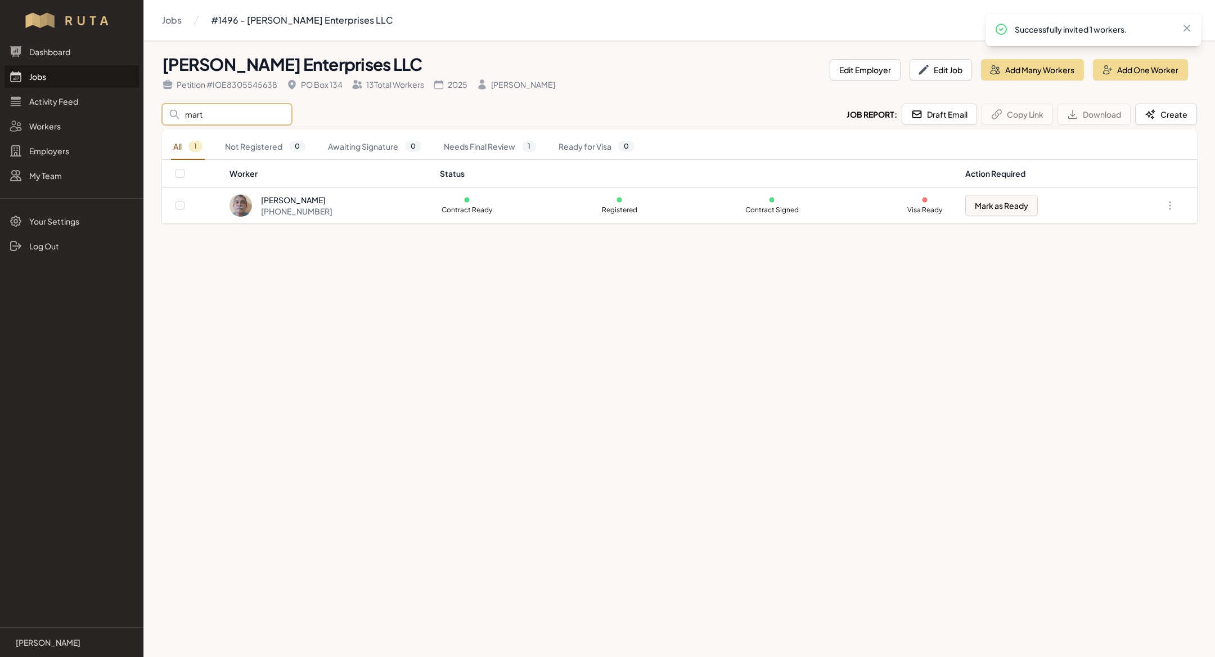
type input "mart"
click at [353, 256] on main "Jobs #1496 - [PERSON_NAME] Enterprises LLC [PERSON_NAME] Enterprises LLC Petiti…" at bounding box center [607, 328] width 1215 height 657
click at [70, 87] on link "Jobs" at bounding box center [72, 76] width 134 height 23
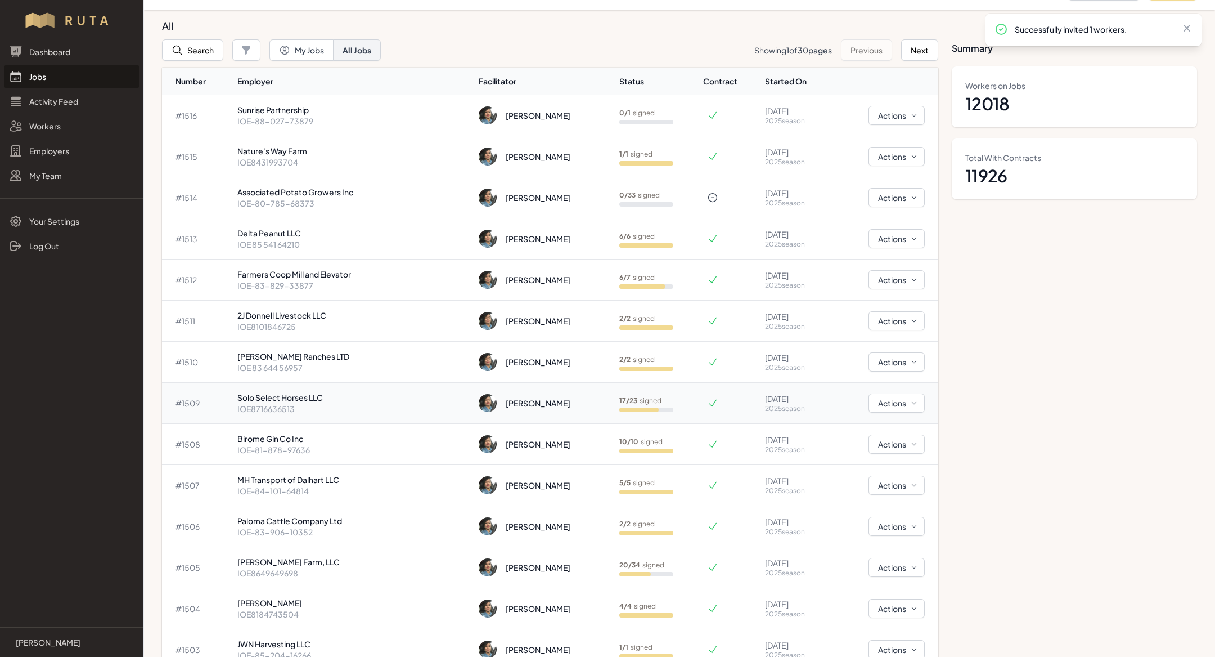
scroll to position [31, 0]
click at [314, 405] on p "IOE8716636513" at bounding box center [353, 407] width 232 height 11
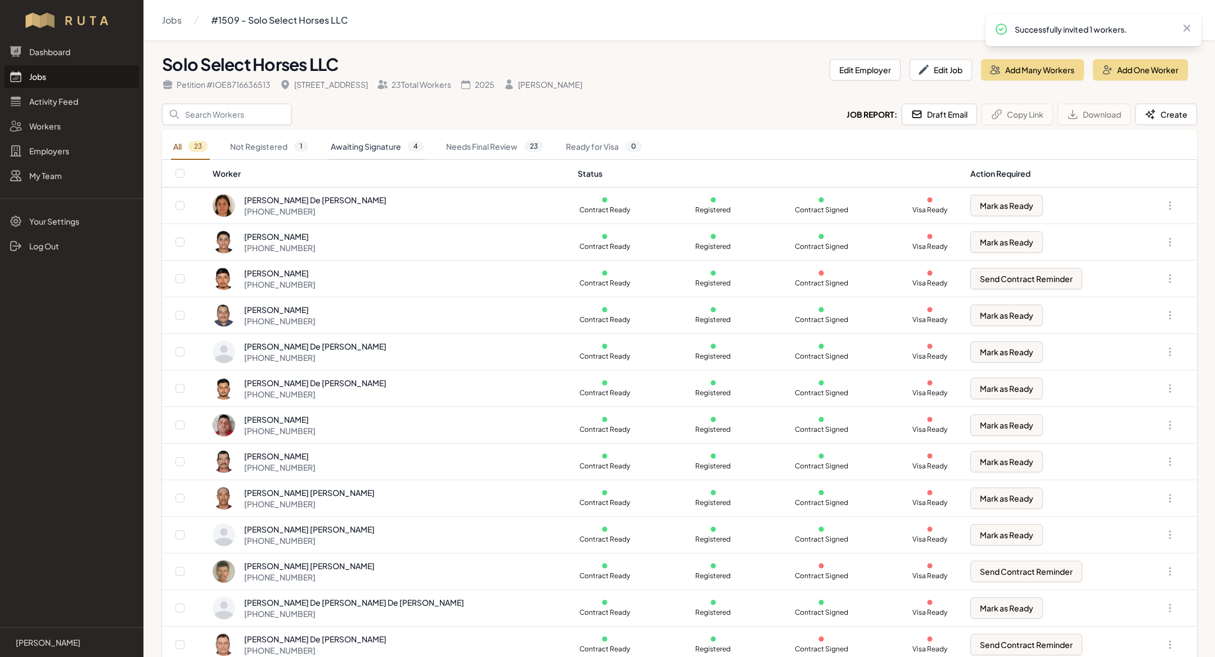
click at [403, 140] on link "Awaiting Signature 4" at bounding box center [377, 147] width 97 height 26
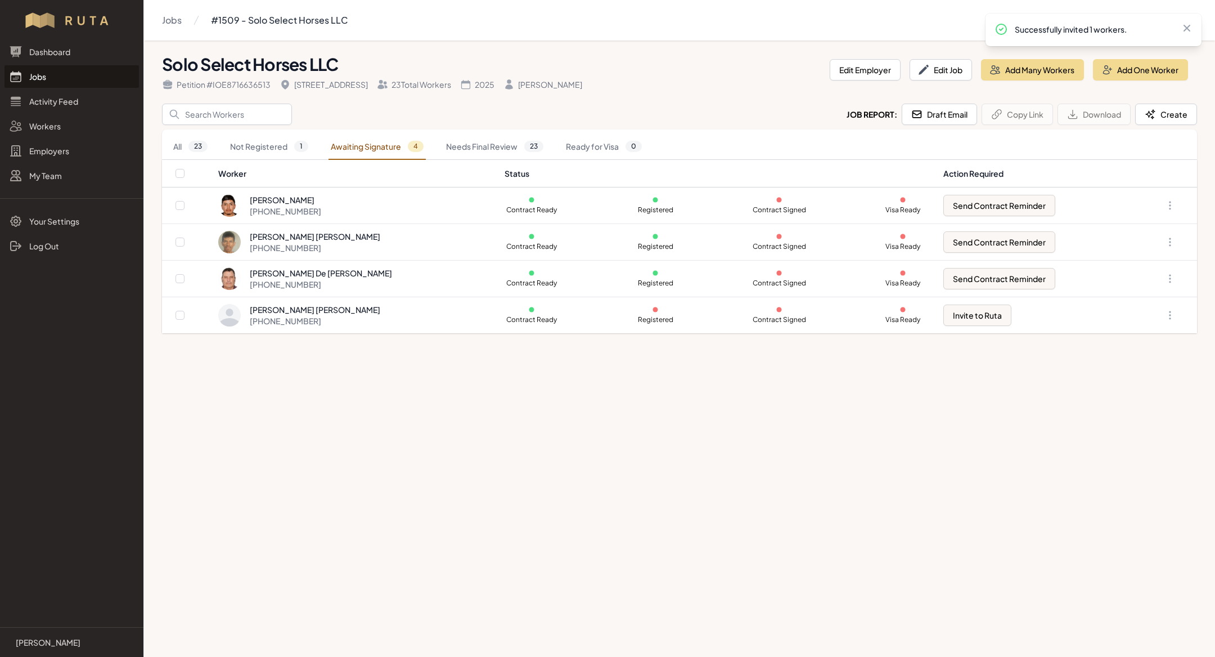
click at [79, 80] on link "Jobs" at bounding box center [72, 76] width 134 height 23
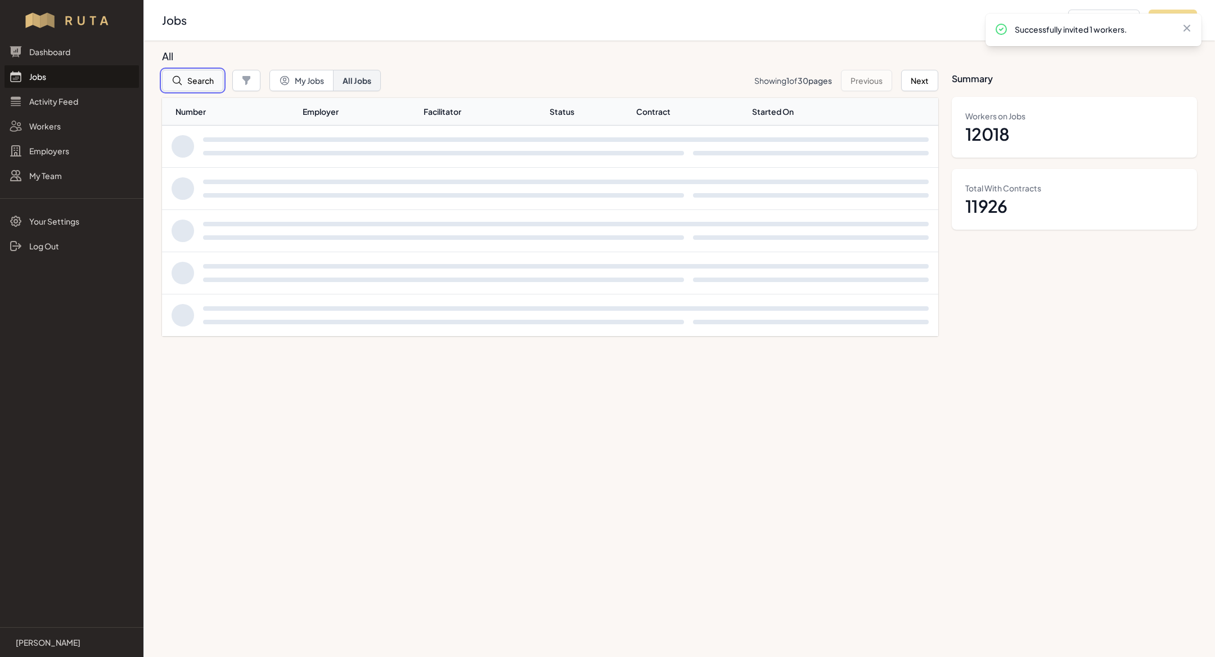
click at [203, 74] on button "Search" at bounding box center [192, 80] width 61 height 21
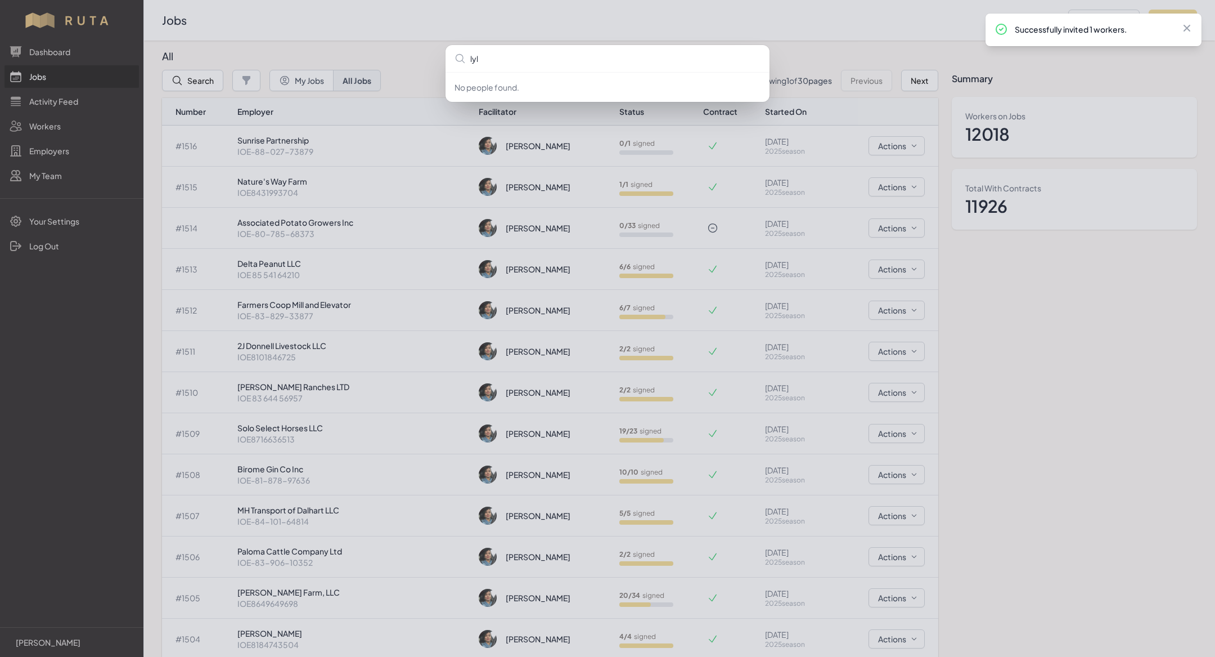
type input "[PERSON_NAME]"
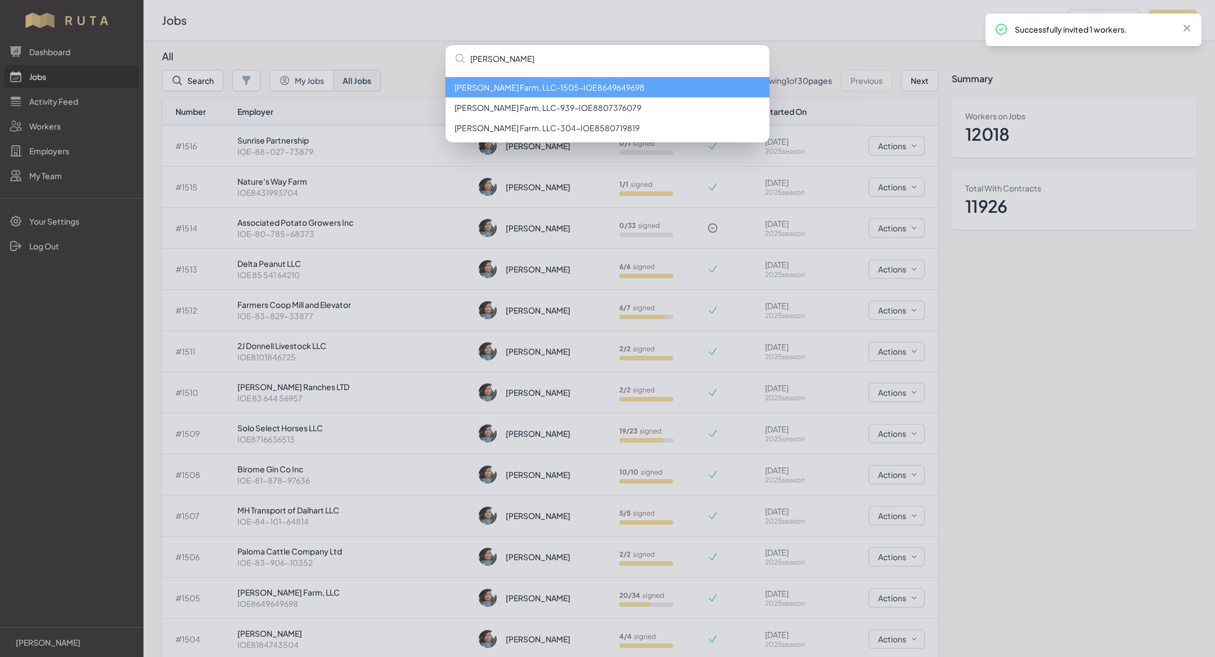
click at [578, 84] on li "[PERSON_NAME] Farm, LLC - 1505 - IOE8649649698" at bounding box center [608, 87] width 324 height 20
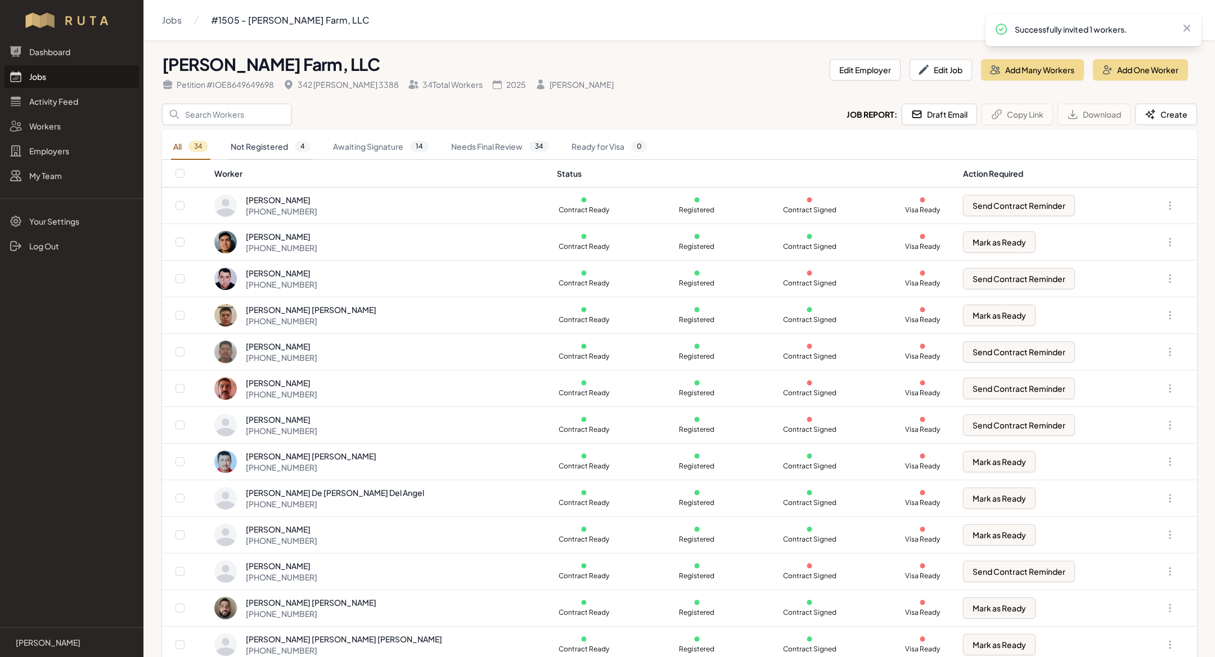
click at [284, 154] on link "Not Registered 4" at bounding box center [270, 147] width 84 height 26
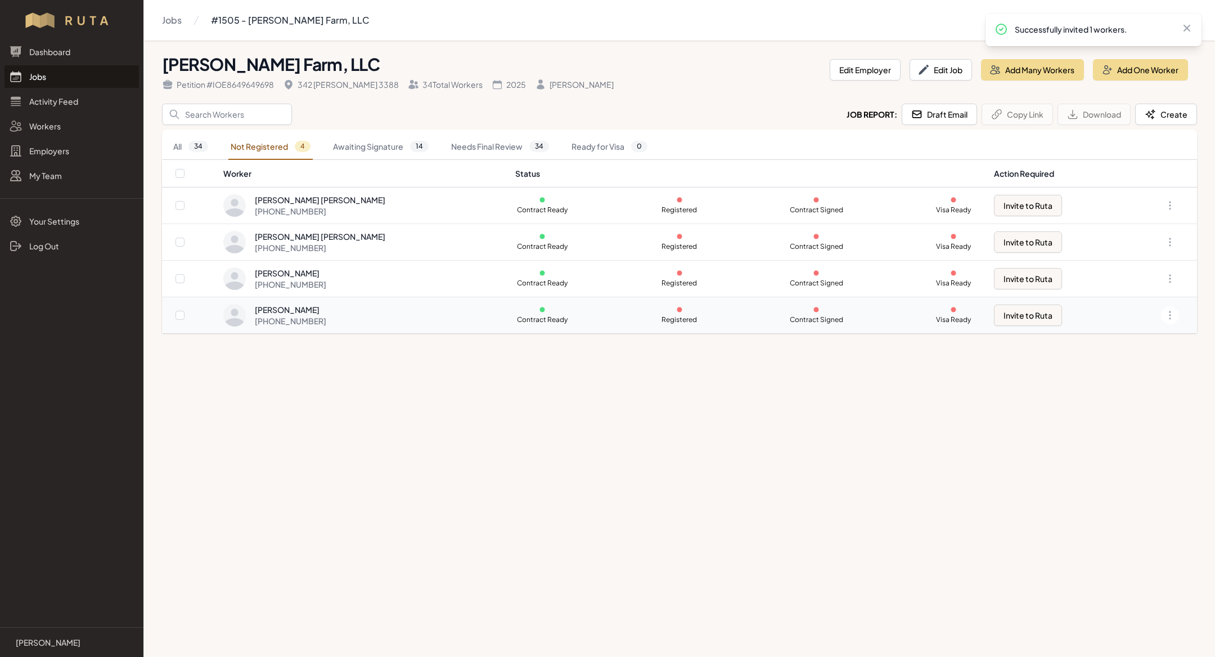
click at [423, 313] on div "[PERSON_NAME] [PHONE_NUMBER]" at bounding box center [362, 315] width 279 height 23
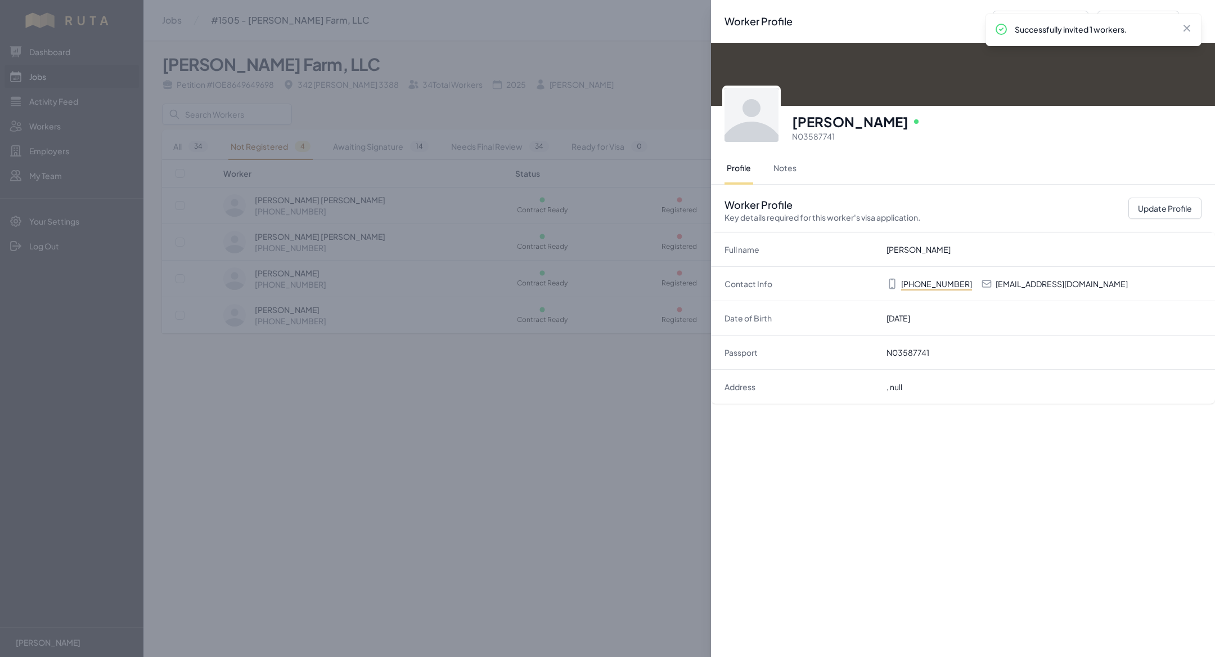
click at [1040, 282] on p "[EMAIL_ADDRESS][DOMAIN_NAME]" at bounding box center [1062, 283] width 132 height 11
copy p "[EMAIL_ADDRESS][DOMAIN_NAME]"
click at [573, 586] on div "Worker Profile Previous Worker Next Worker Close panel [PERSON_NAME] Online N03…" at bounding box center [607, 328] width 1215 height 657
